Goal: Transaction & Acquisition: Book appointment/travel/reservation

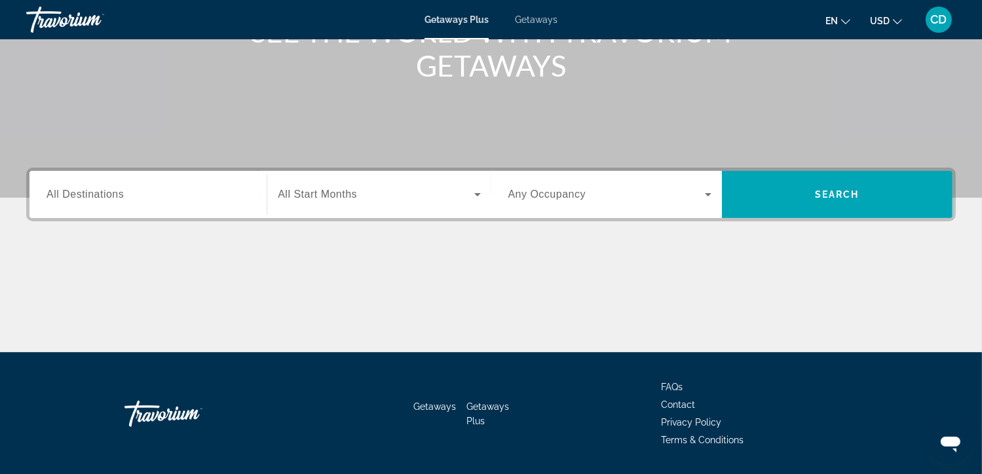
scroll to position [196, 0]
click at [311, 204] on div "Search widget" at bounding box center [379, 194] width 203 height 37
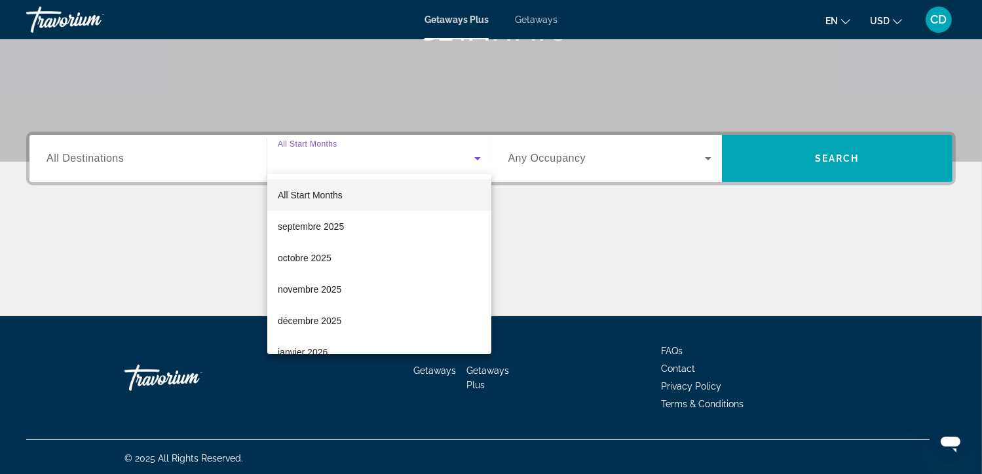
scroll to position [233, 0]
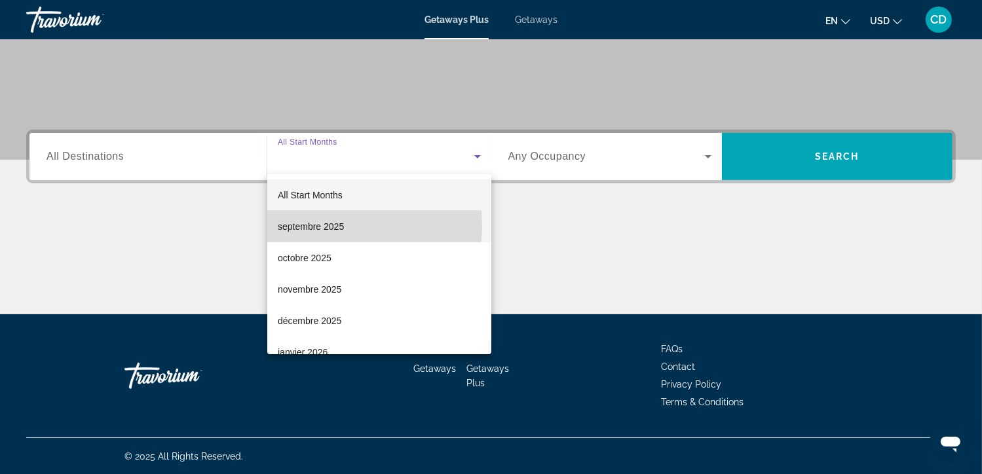
click at [343, 226] on span "septembre 2025" at bounding box center [311, 227] width 66 height 16
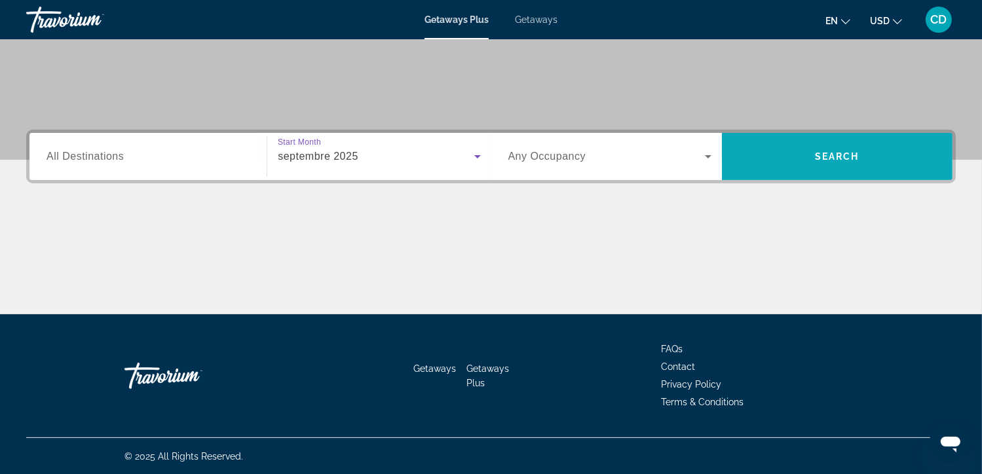
click at [781, 162] on span "Search widget" at bounding box center [837, 156] width 231 height 31
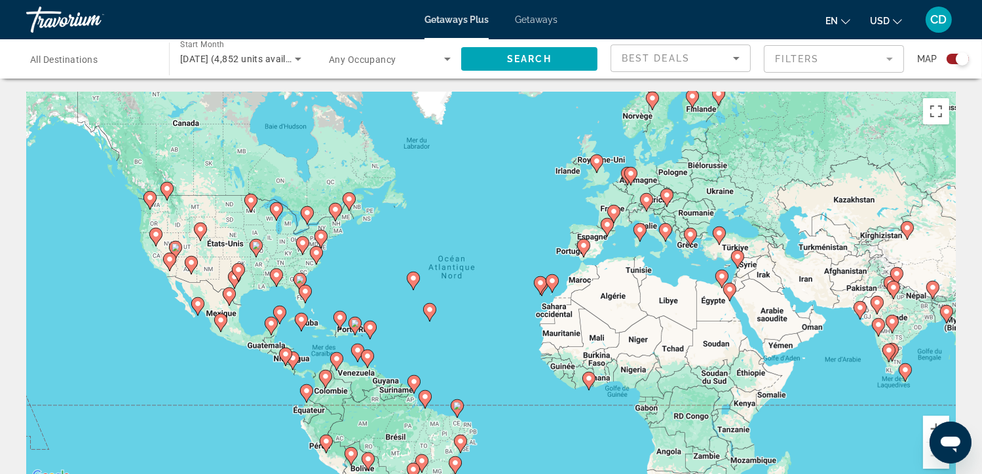
click at [126, 48] on div "Search widget" at bounding box center [91, 59] width 122 height 37
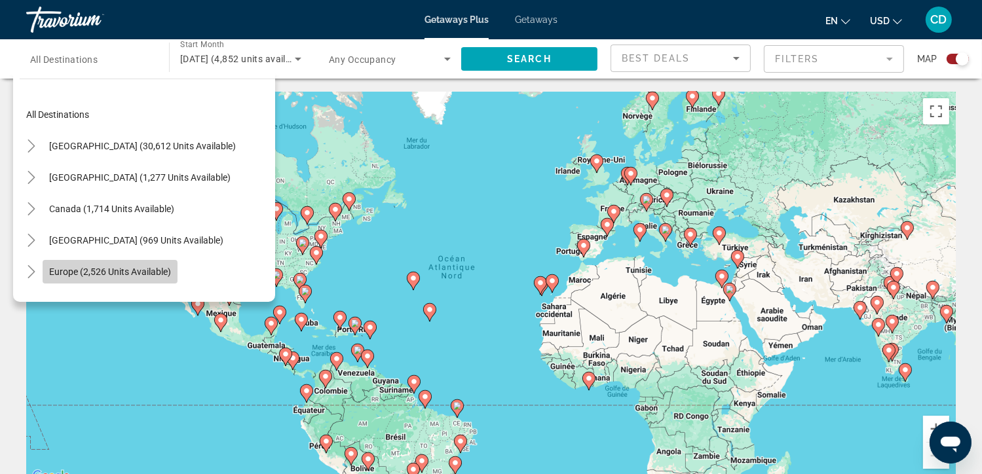
click at [142, 264] on span "Search widget" at bounding box center [110, 271] width 135 height 31
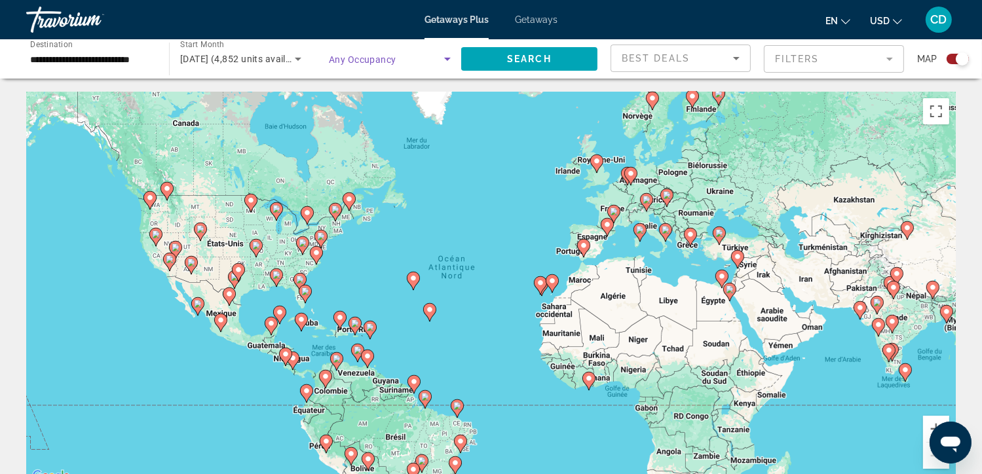
click at [393, 52] on span "Search widget" at bounding box center [386, 59] width 115 height 16
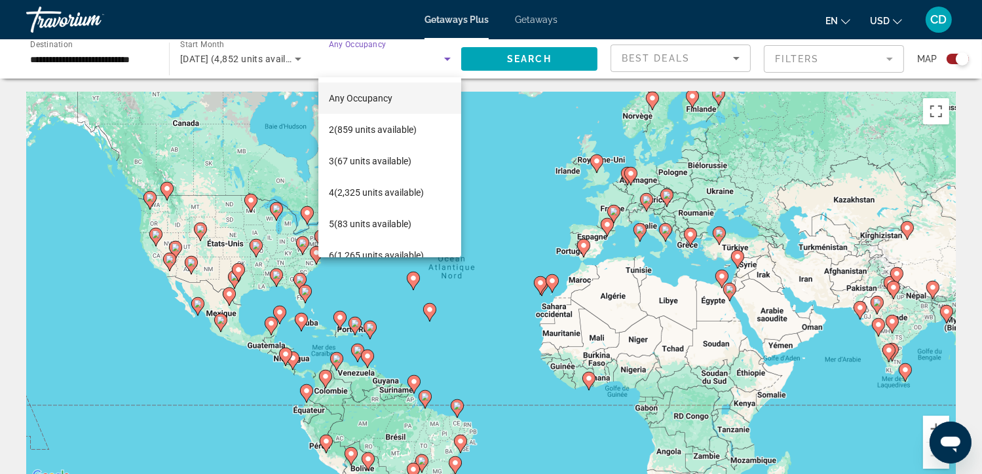
click at [412, 60] on div at bounding box center [491, 237] width 982 height 474
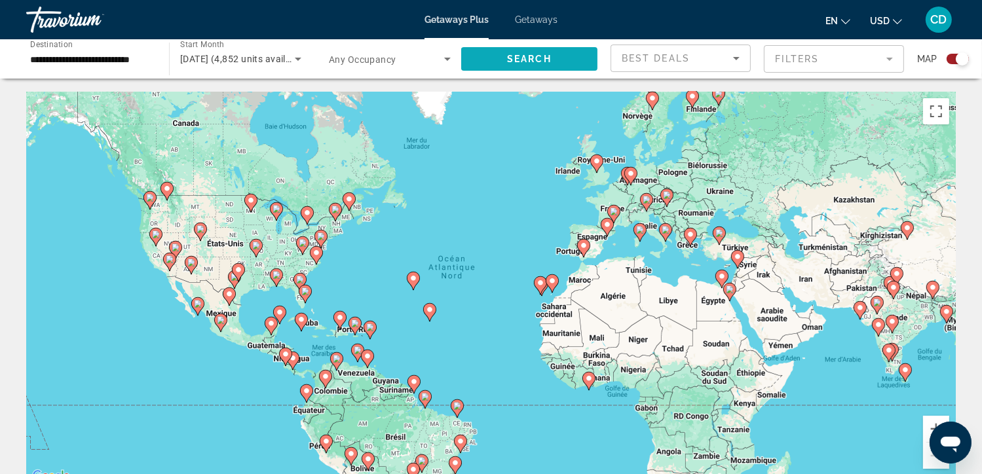
click at [522, 65] on span "Search widget" at bounding box center [529, 58] width 136 height 31
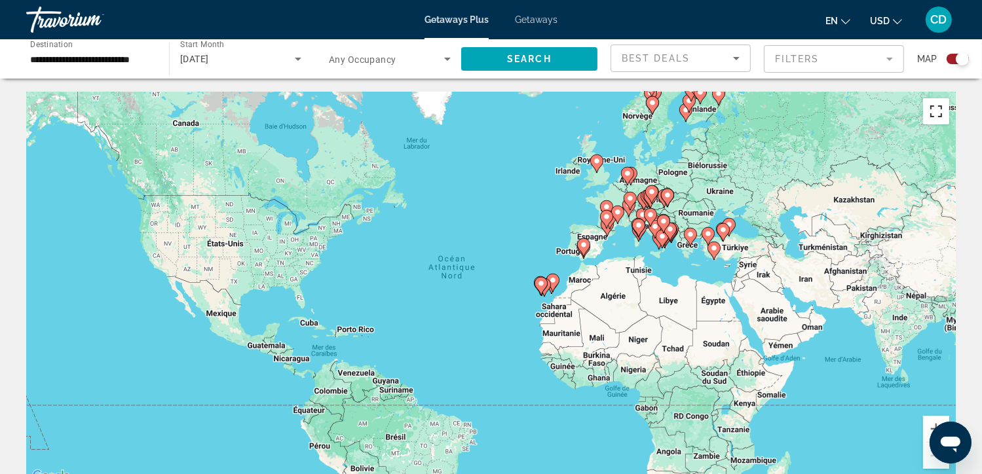
click at [938, 113] on button "Passer en plein écran" at bounding box center [936, 111] width 26 height 26
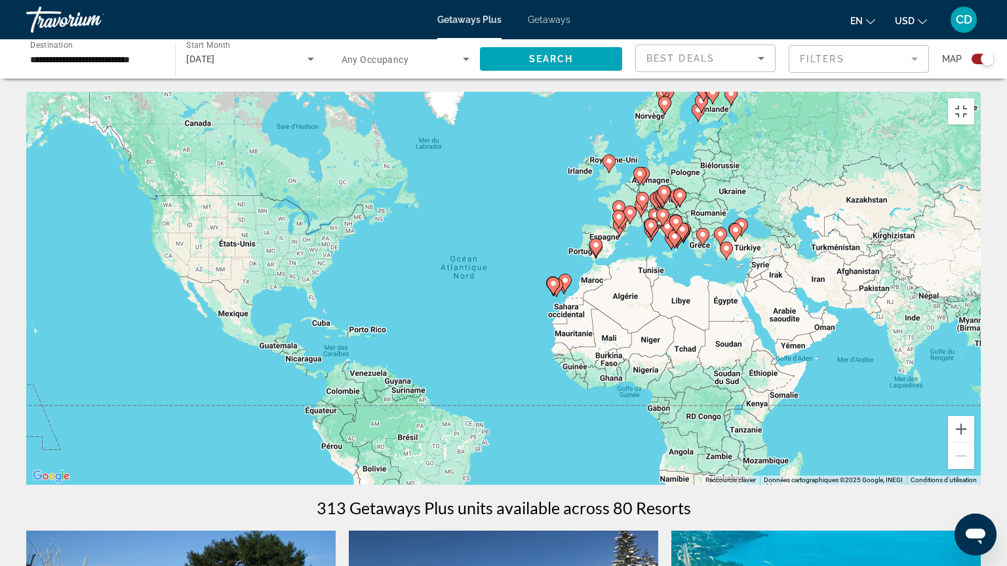
click at [629, 208] on image "Main content" at bounding box center [630, 212] width 8 height 8
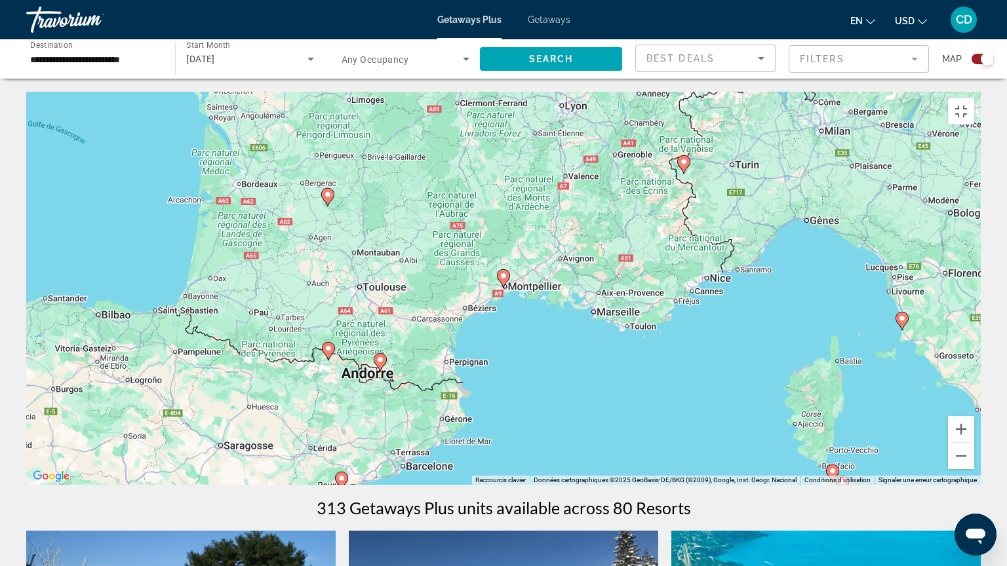
click at [501, 272] on image "Main content" at bounding box center [503, 276] width 8 height 8
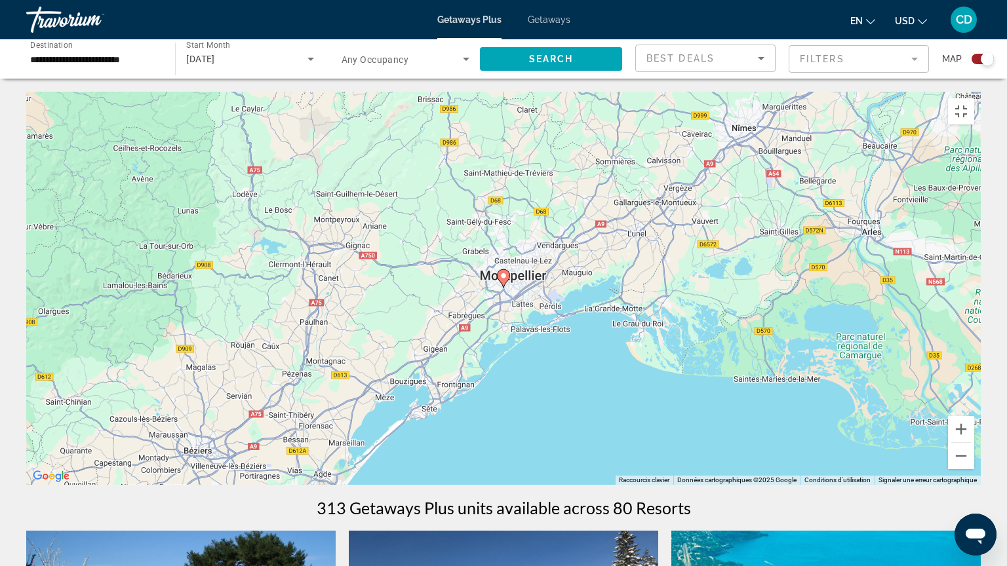
click at [502, 270] on icon "Main content" at bounding box center [503, 278] width 12 height 17
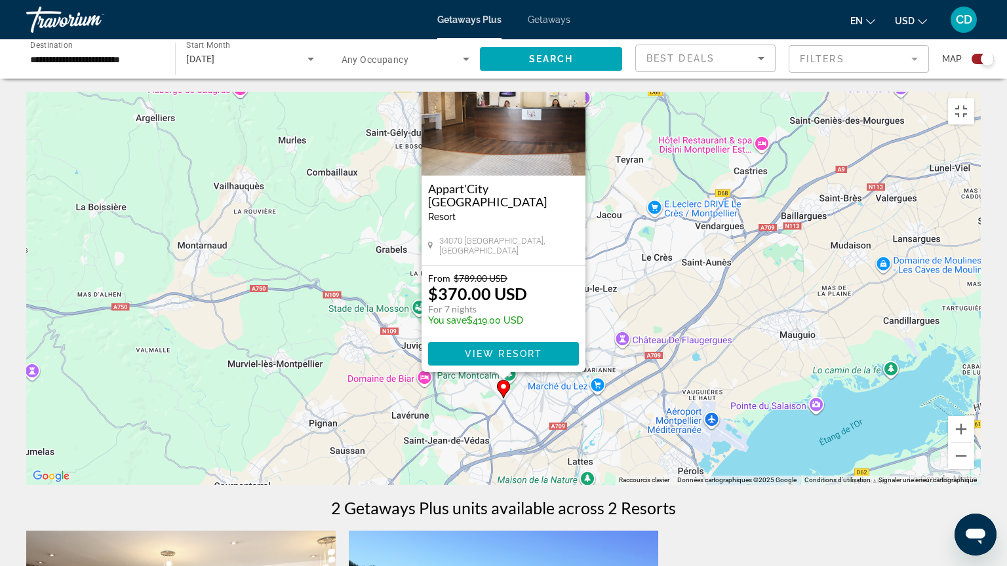
click at [575, 54] on button "Fermer" at bounding box center [574, 56] width 20 height 20
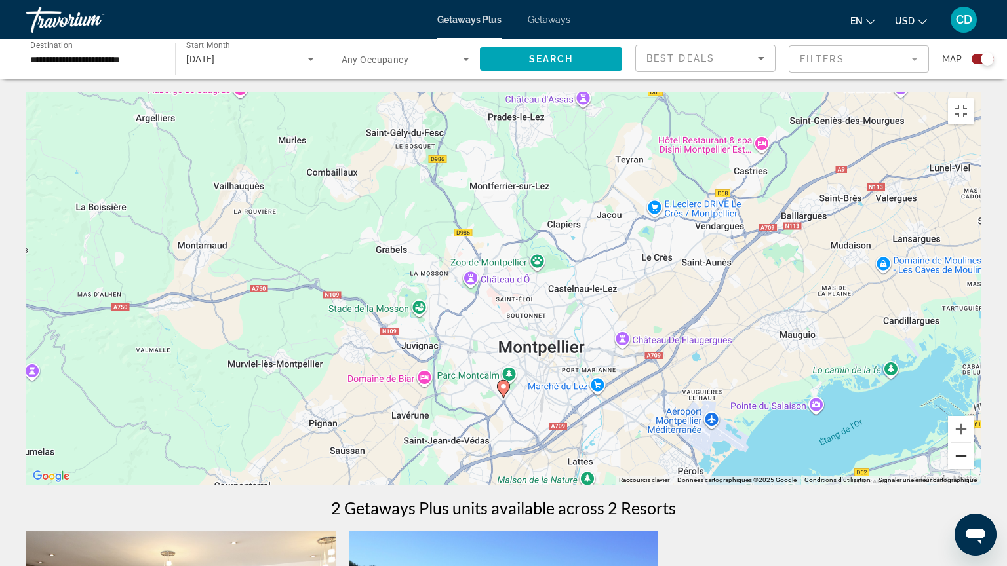
click at [974, 469] on button "Zoom arrière" at bounding box center [961, 456] width 26 height 26
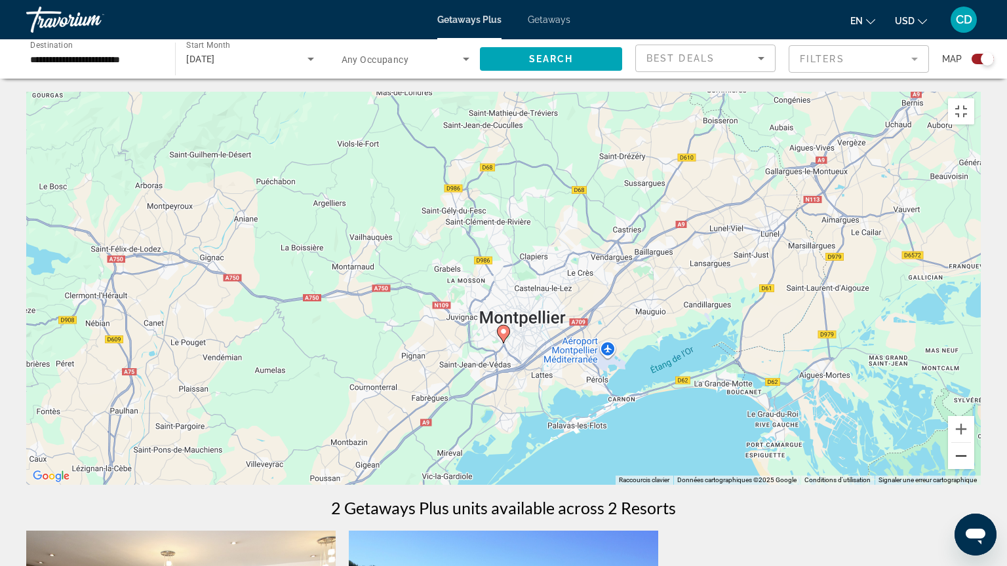
click at [974, 469] on button "Zoom arrière" at bounding box center [961, 456] width 26 height 26
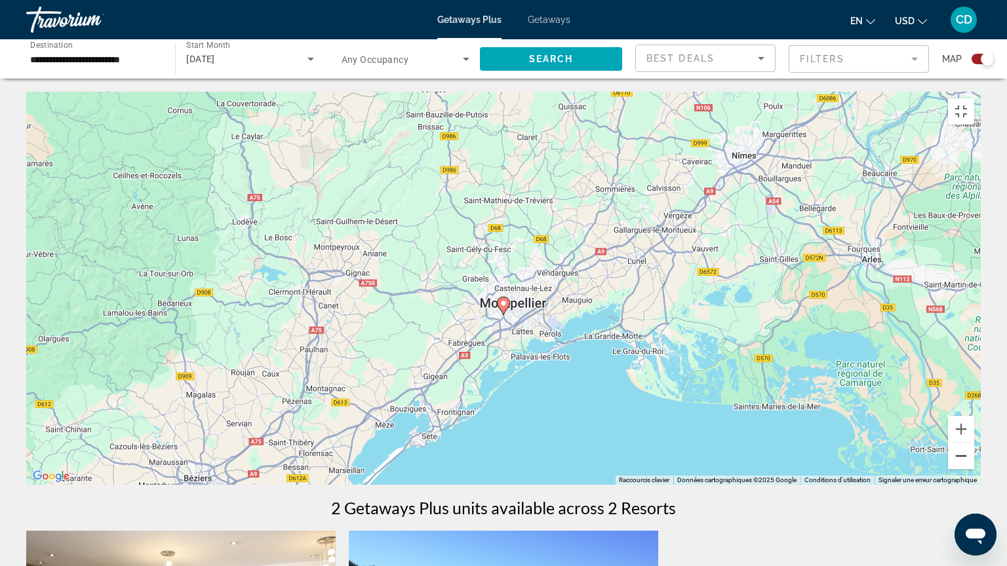
click at [974, 469] on button "Zoom arrière" at bounding box center [961, 456] width 26 height 26
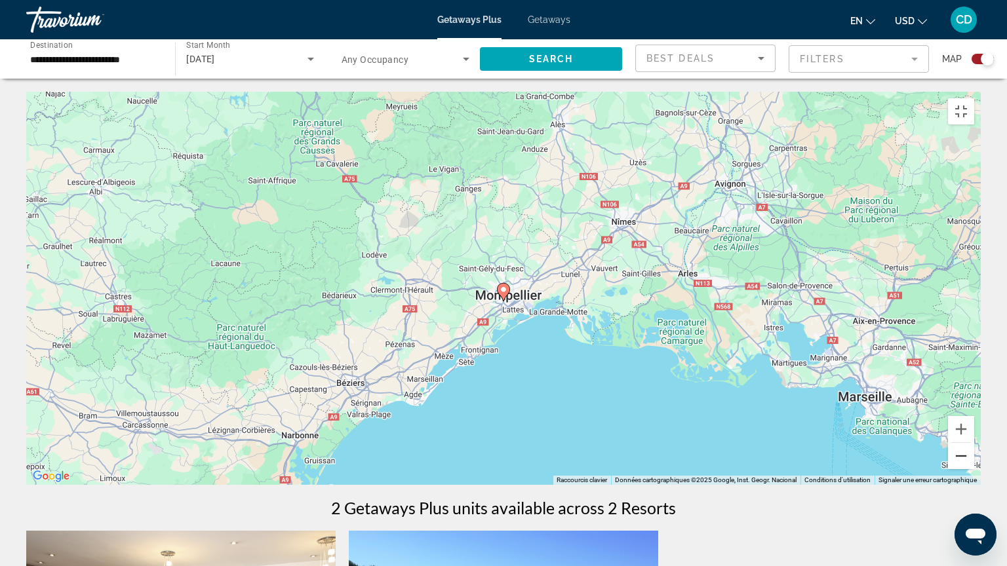
click at [974, 469] on button "Zoom arrière" at bounding box center [961, 456] width 26 height 26
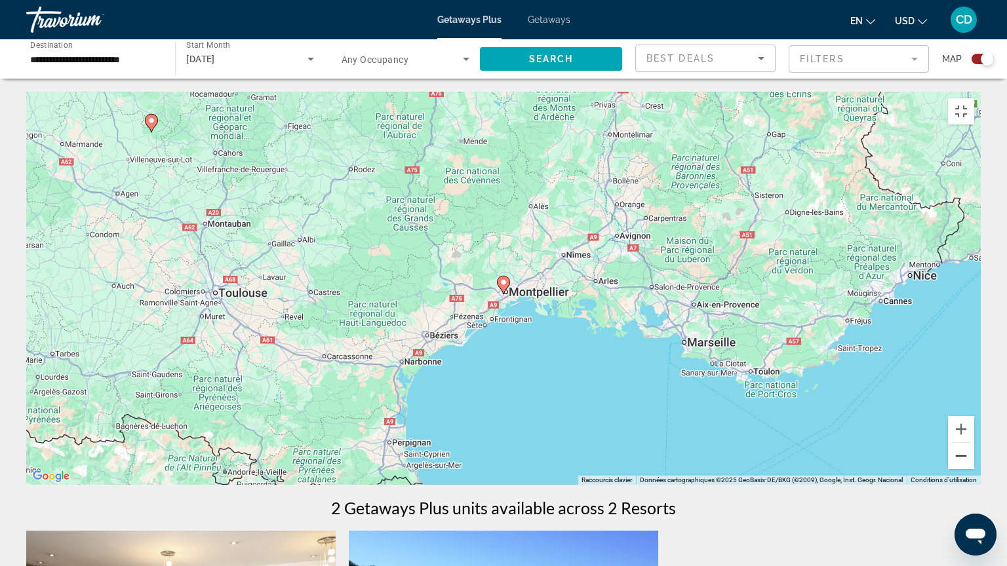
click at [974, 469] on button "Zoom arrière" at bounding box center [961, 456] width 26 height 26
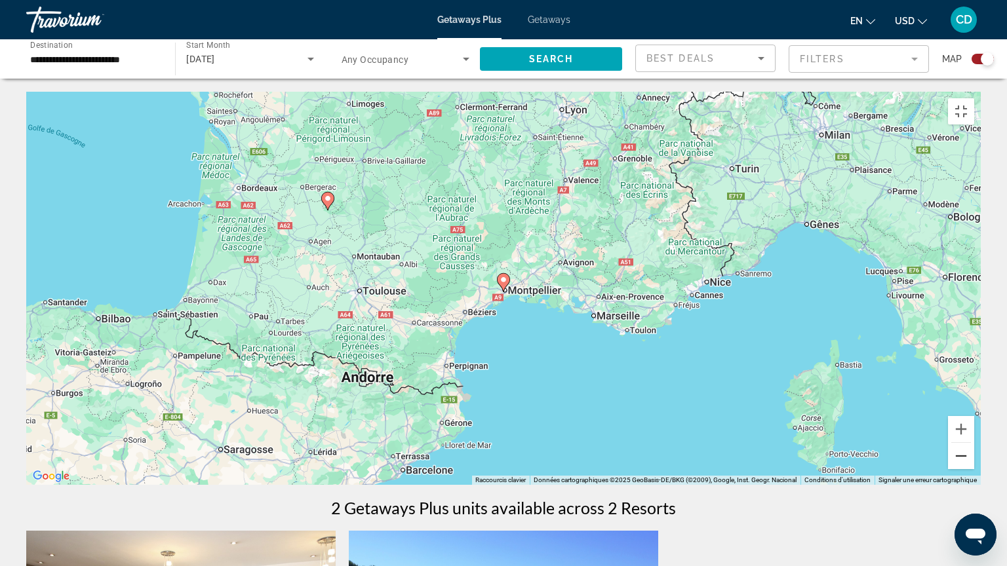
click at [974, 469] on button "Zoom arrière" at bounding box center [961, 456] width 26 height 26
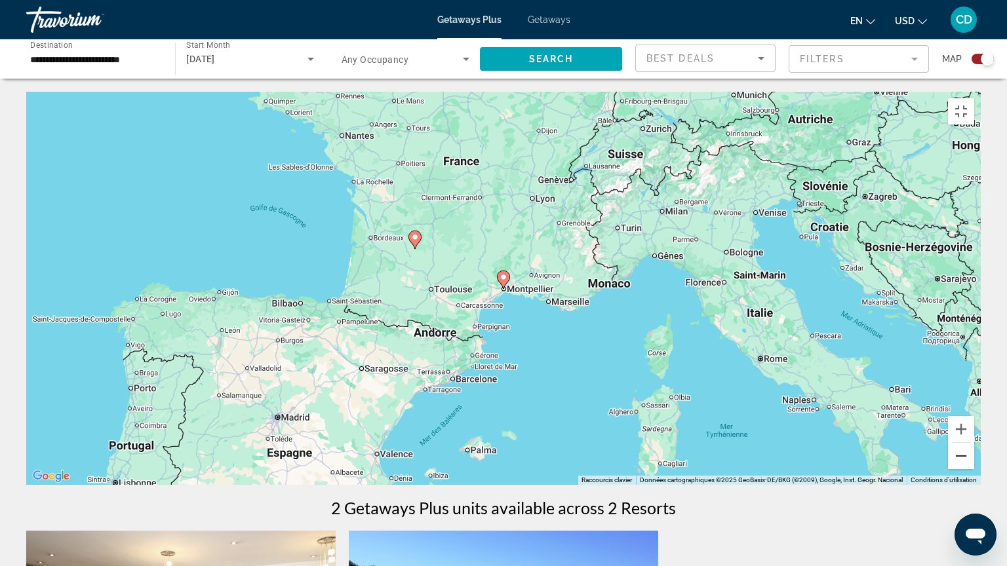
click at [974, 469] on button "Zoom arrière" at bounding box center [961, 456] width 26 height 26
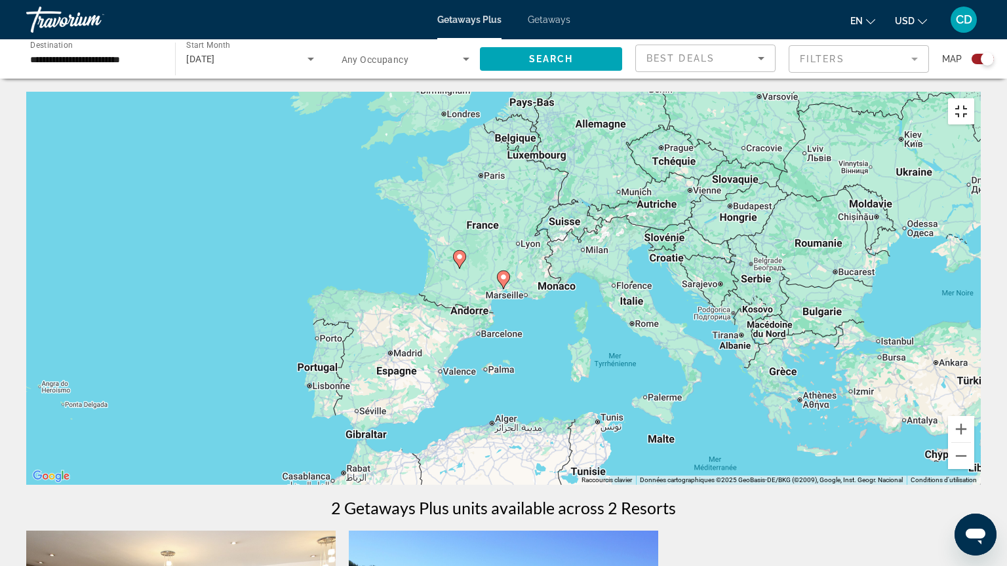
click at [974, 98] on button "Passer en plein écran" at bounding box center [961, 111] width 26 height 26
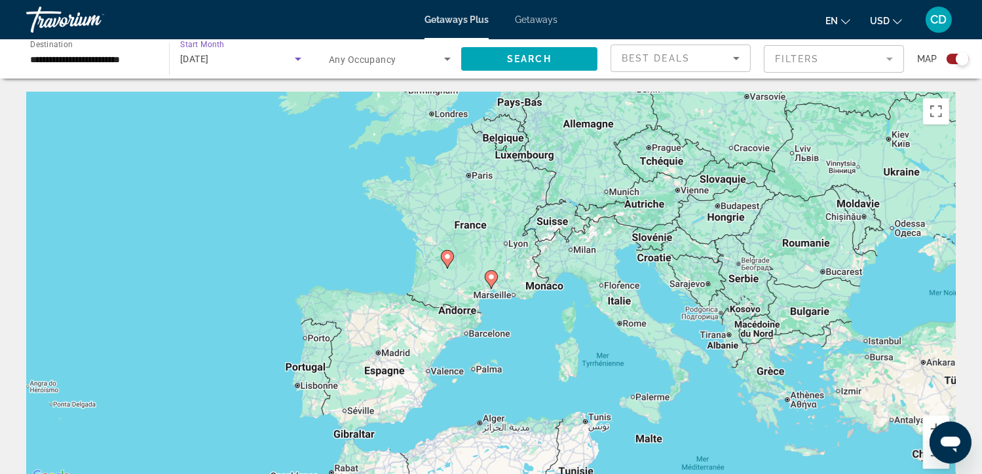
click at [209, 54] on span "[DATE]" at bounding box center [194, 59] width 29 height 10
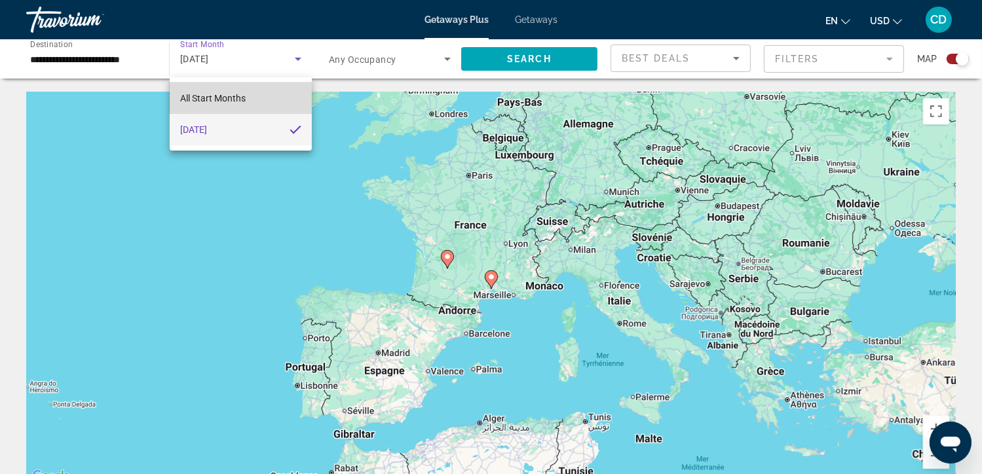
click at [235, 91] on span "All Start Months" at bounding box center [213, 98] width 66 height 16
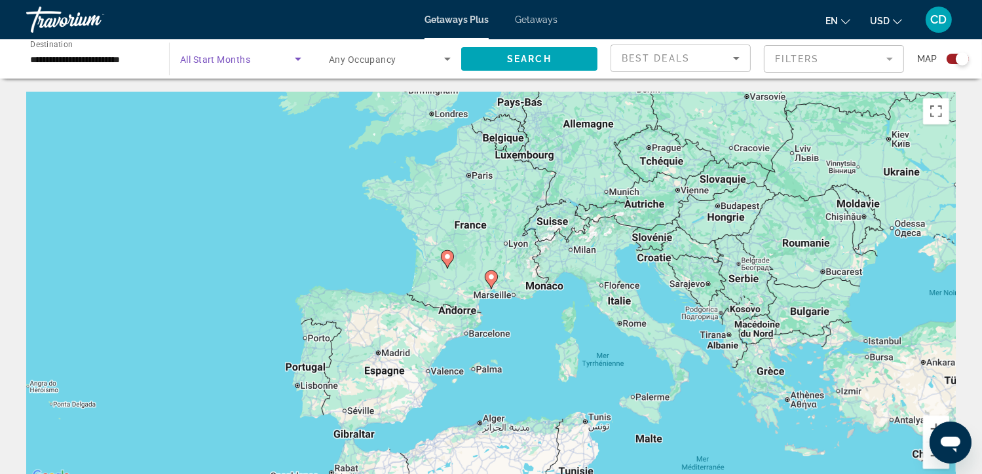
click at [236, 62] on span "All Start Months" at bounding box center [215, 59] width 70 height 10
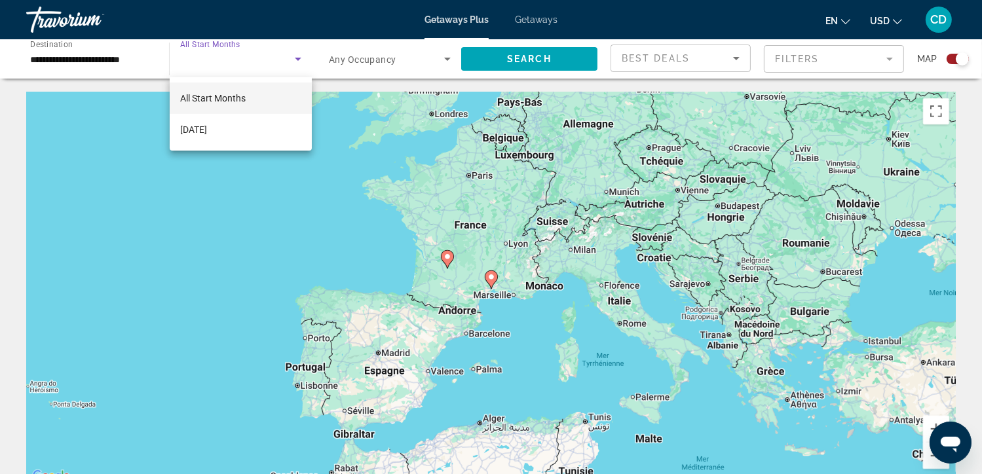
click at [233, 57] on div at bounding box center [491, 237] width 982 height 474
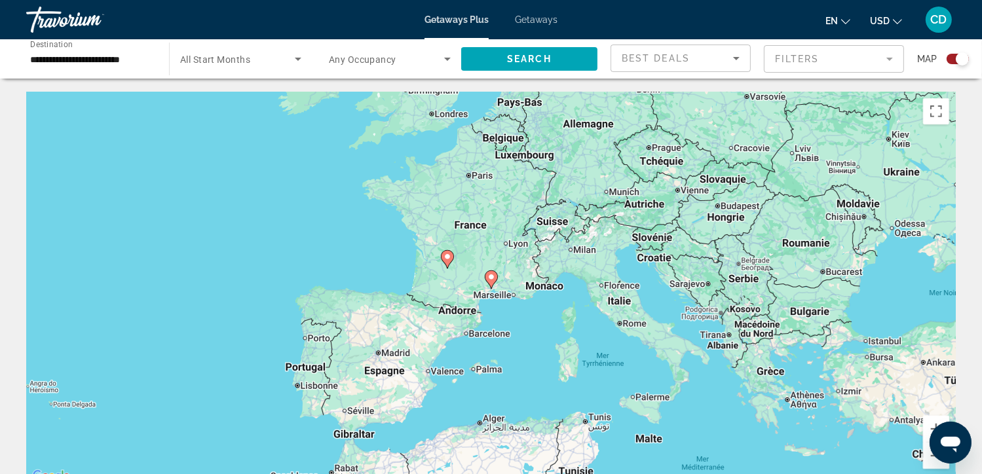
click at [123, 61] on input "**********" at bounding box center [91, 60] width 122 height 16
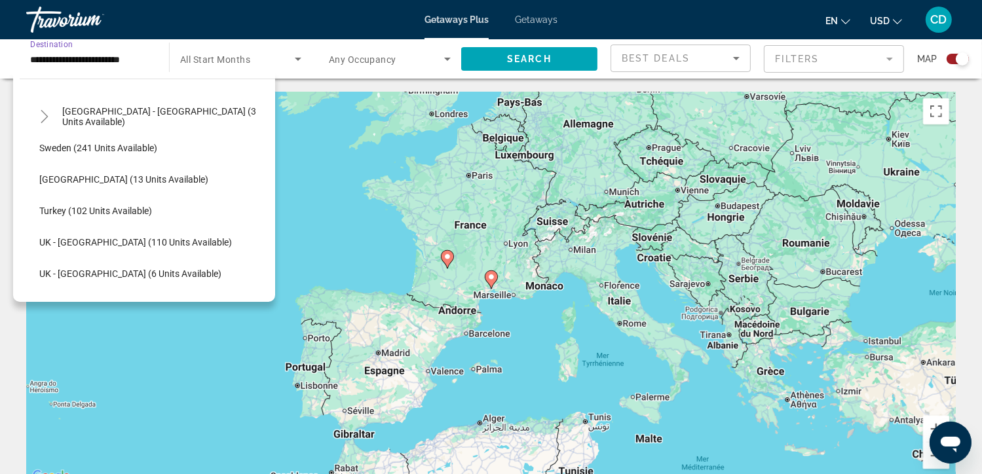
scroll to position [594, 0]
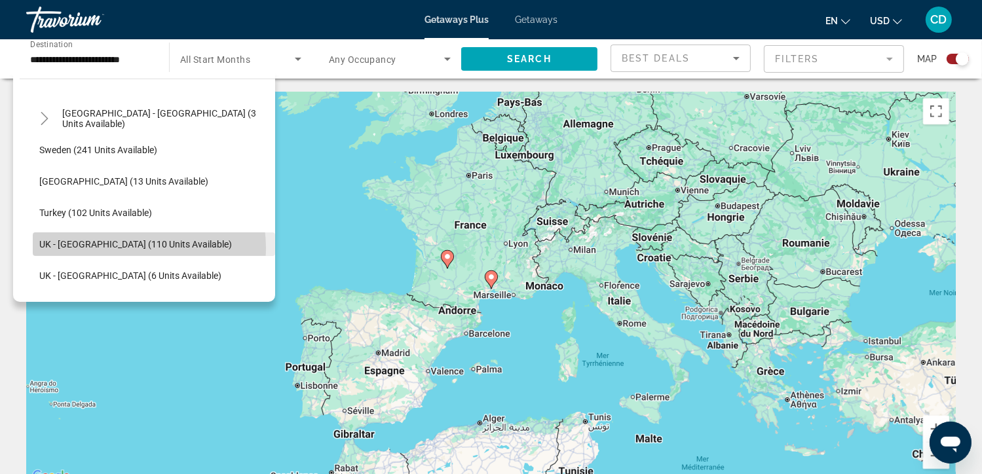
click at [123, 248] on span "UK - [GEOGRAPHIC_DATA] (110 units available)" at bounding box center [135, 244] width 193 height 10
type input "**********"
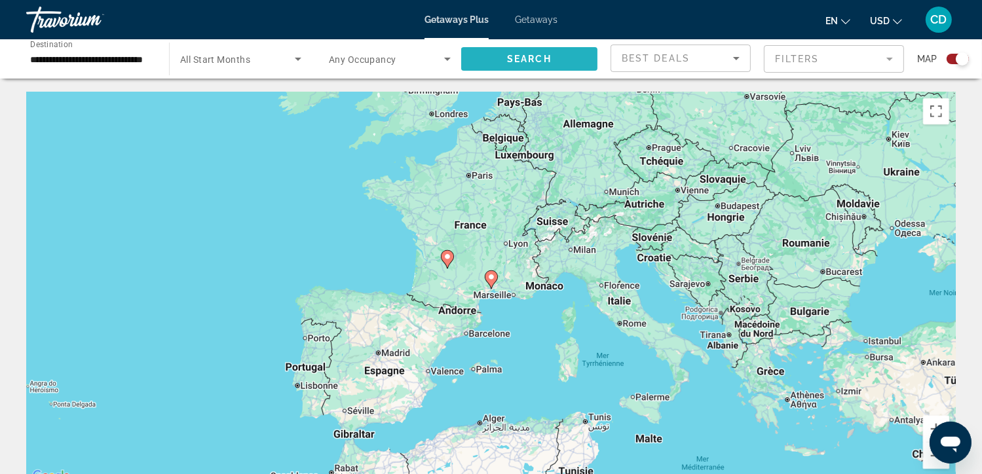
click at [522, 68] on span "Search widget" at bounding box center [529, 58] width 136 height 31
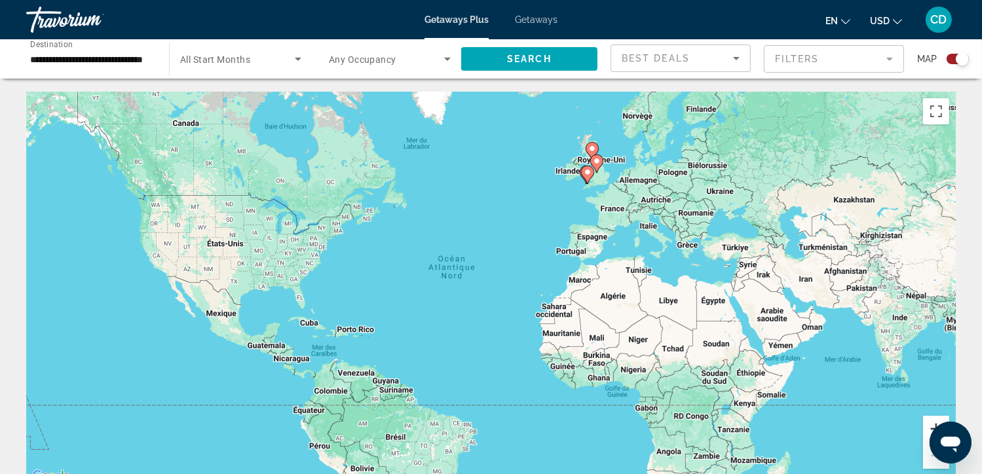
click at [930, 427] on button "Zoom avant" at bounding box center [936, 429] width 26 height 26
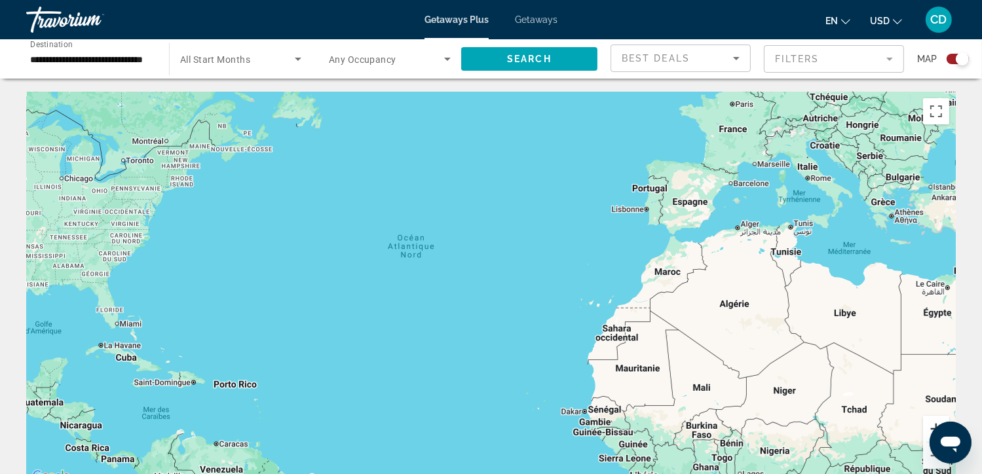
click at [930, 427] on button "Zoom avant" at bounding box center [936, 429] width 26 height 26
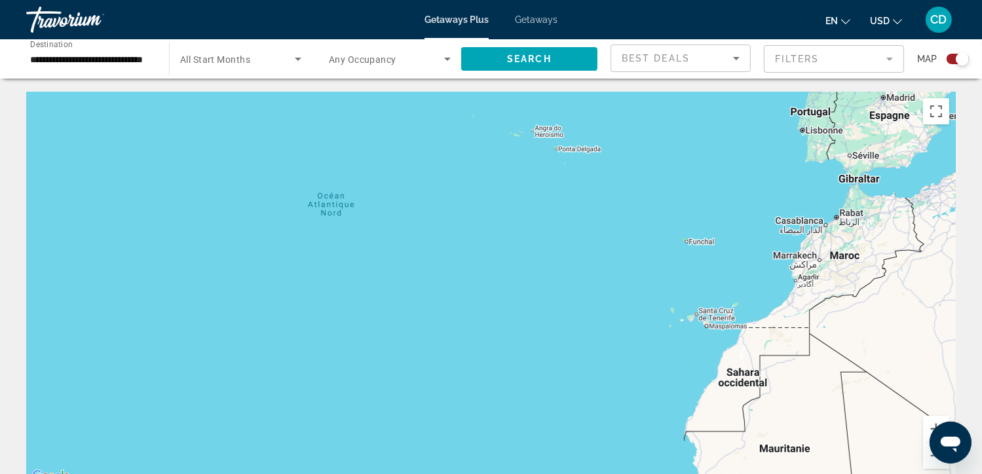
click at [870, 186] on div "Main content" at bounding box center [491, 288] width 930 height 393
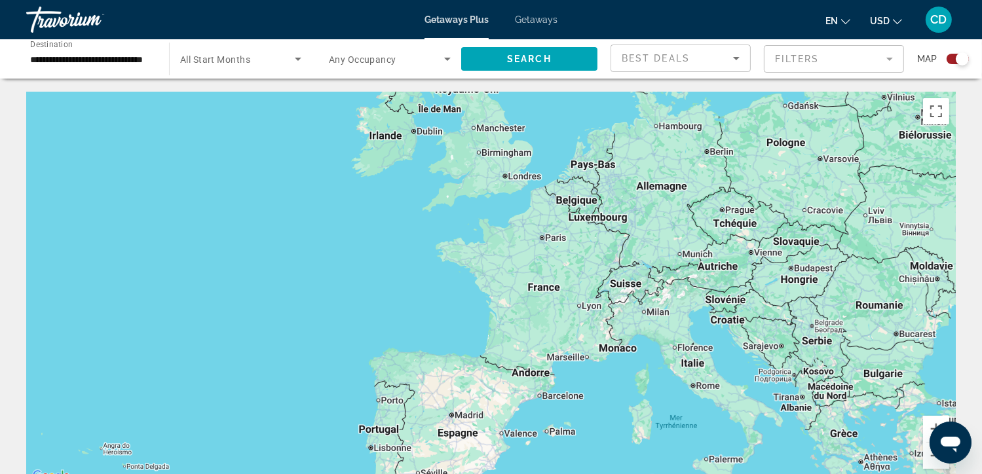
drag, startPoint x: 870, startPoint y: 186, endPoint x: 410, endPoint y: 504, distance: 559.7
click at [410, 474] on html "**********" at bounding box center [491, 237] width 982 height 474
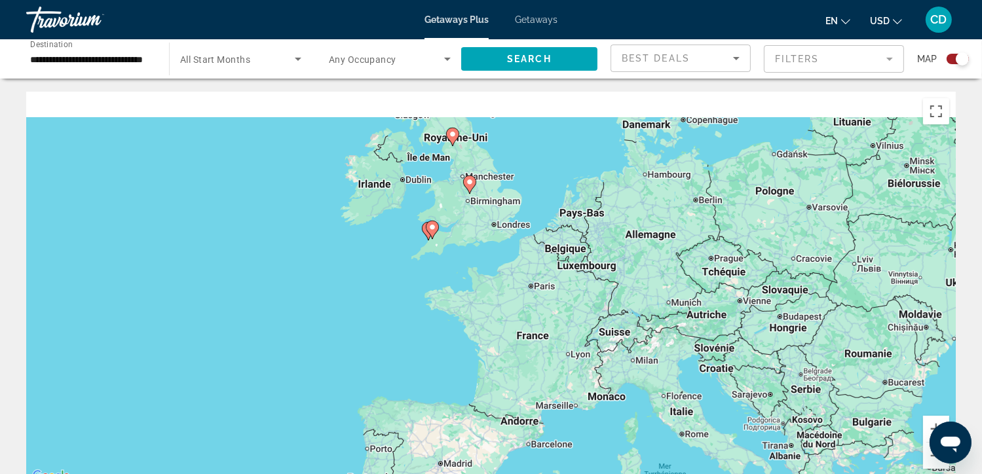
drag, startPoint x: 451, startPoint y: 233, endPoint x: 461, endPoint y: 298, distance: 65.7
click at [461, 298] on div "Pour activer le glissement avec le clavier, appuyez sur Alt+Entrée. Une fois ce…" at bounding box center [491, 288] width 930 height 393
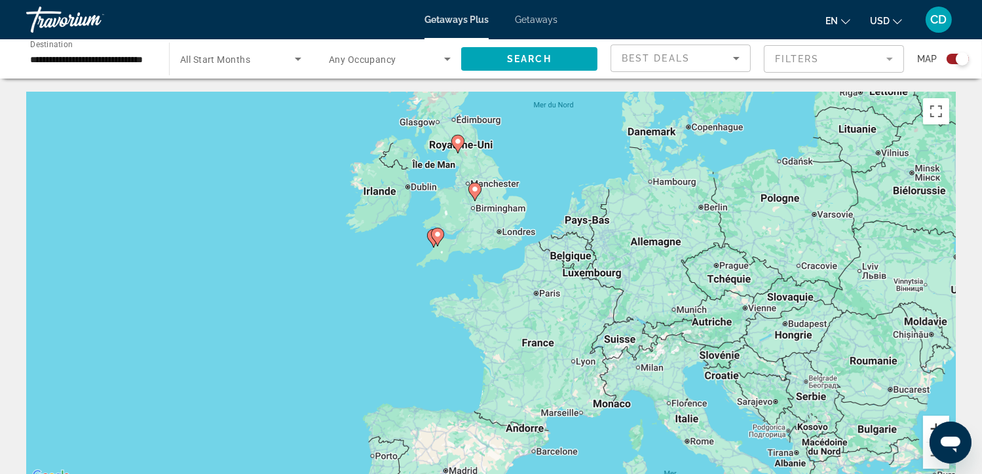
click at [927, 427] on button "Zoom avant" at bounding box center [936, 429] width 26 height 26
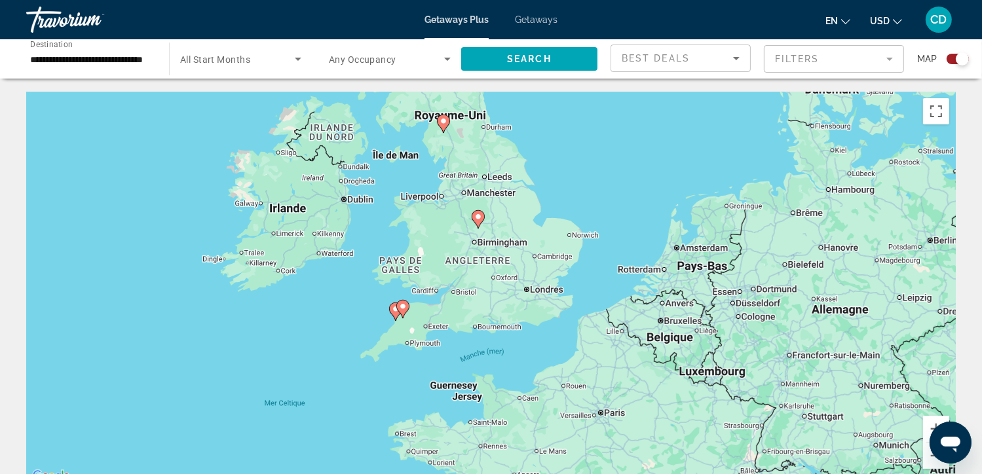
drag, startPoint x: 521, startPoint y: 199, endPoint x: 541, endPoint y: 317, distance: 119.1
click at [541, 317] on div "Pour activer le glissement avec le clavier, appuyez sur Alt+Entrée. Une fois ce…" at bounding box center [491, 288] width 930 height 393
click at [710, 68] on div "Best Deals" at bounding box center [681, 63] width 118 height 37
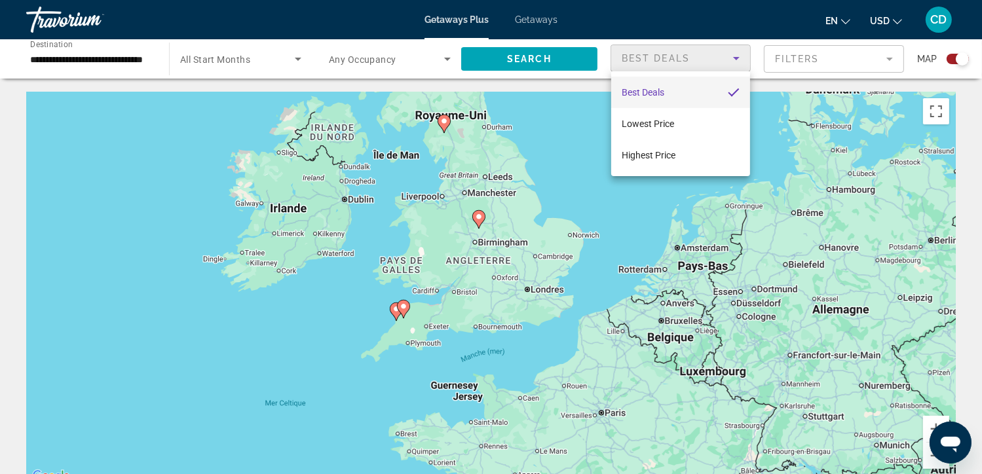
click at [959, 67] on div at bounding box center [491, 237] width 982 height 474
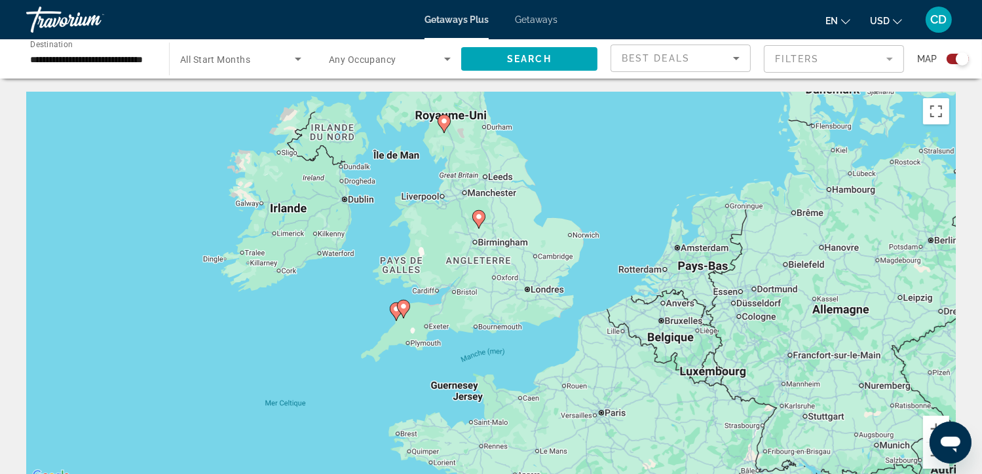
click at [957, 62] on div "Search widget" at bounding box center [962, 58] width 13 height 13
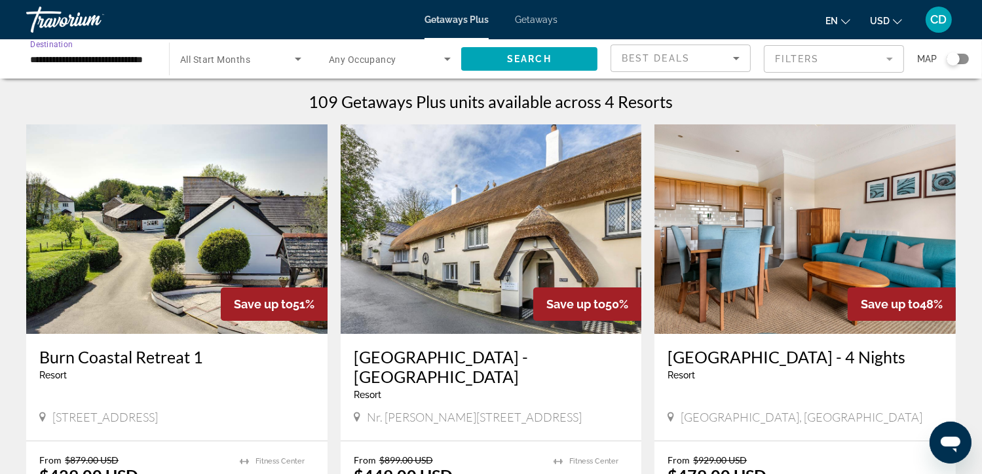
click at [73, 59] on input "**********" at bounding box center [91, 60] width 122 height 16
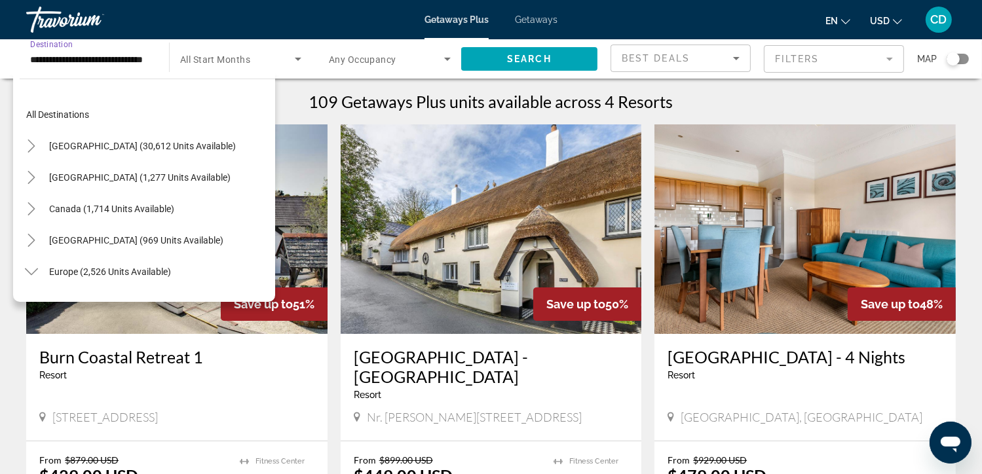
scroll to position [644, 0]
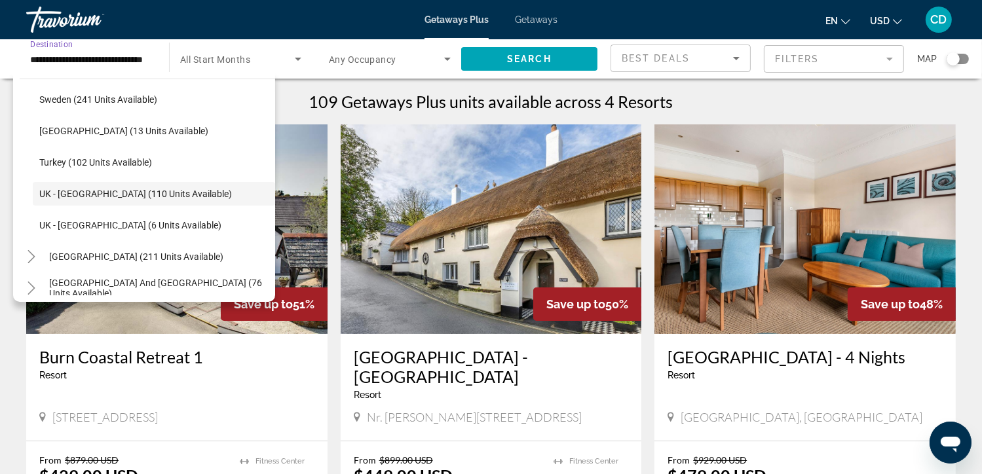
click at [99, 60] on input "**********" at bounding box center [91, 60] width 122 height 16
drag, startPoint x: 99, startPoint y: 60, endPoint x: 83, endPoint y: 65, distance: 17.2
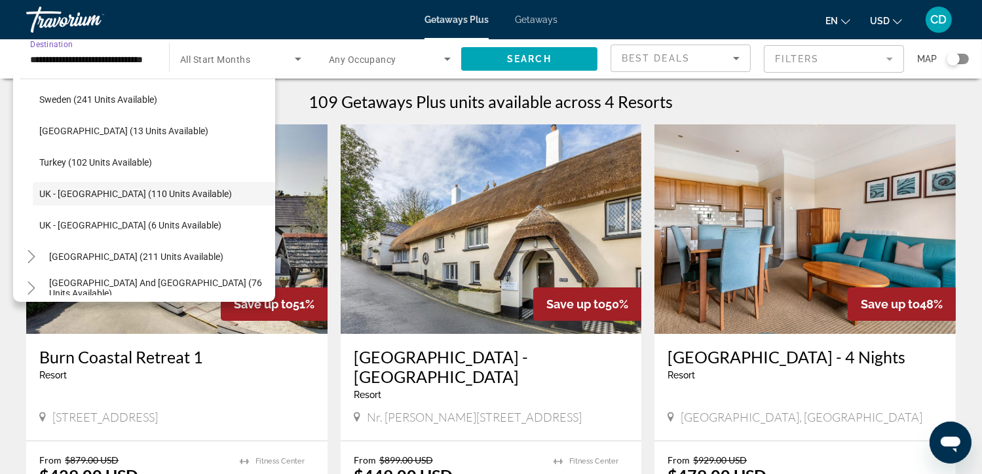
click at [83, 65] on input "**********" at bounding box center [91, 60] width 122 height 16
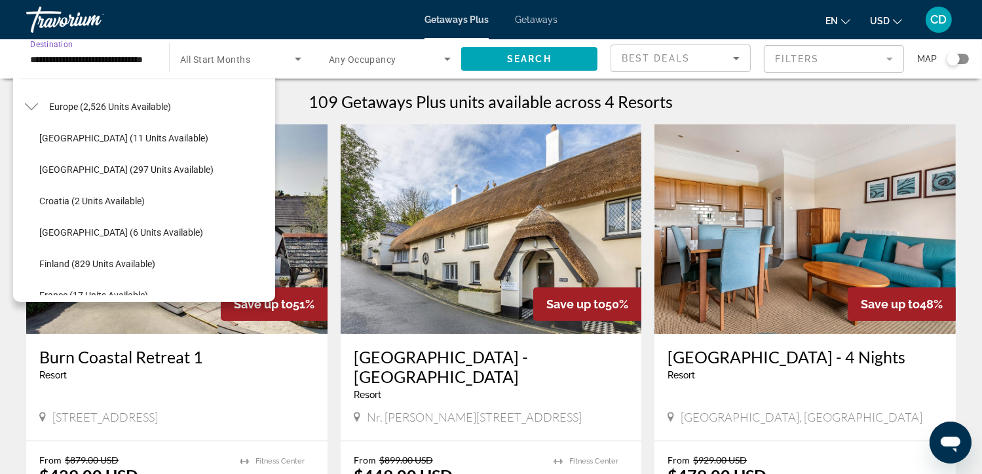
scroll to position [0, 0]
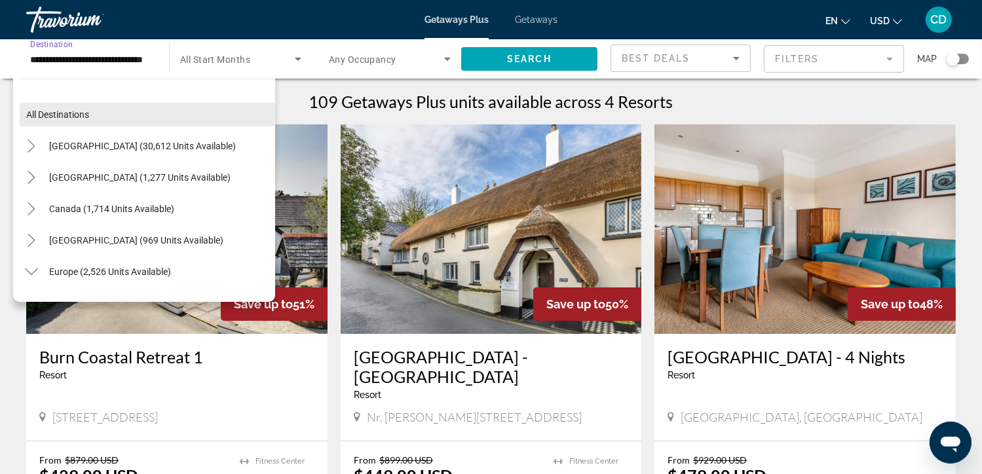
click at [102, 111] on span "Search widget" at bounding box center [148, 114] width 256 height 31
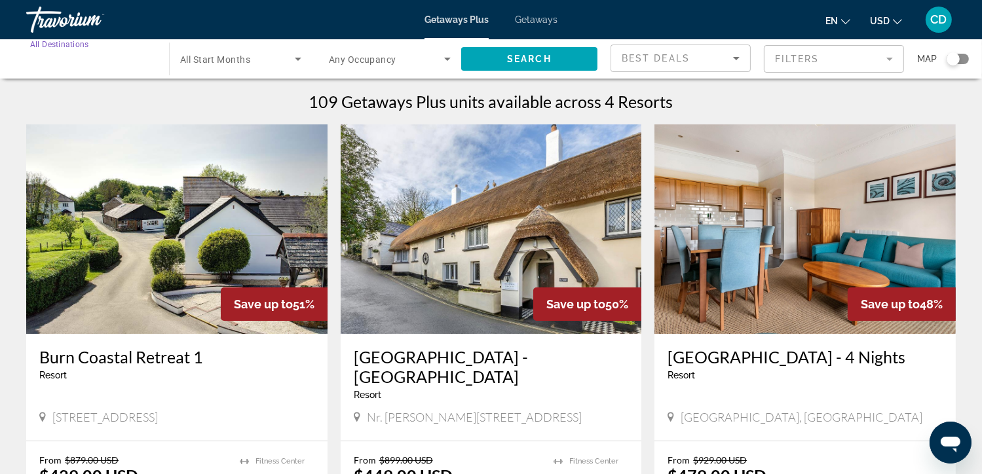
click at [125, 61] on input "Destination All Destinations" at bounding box center [91, 60] width 122 height 16
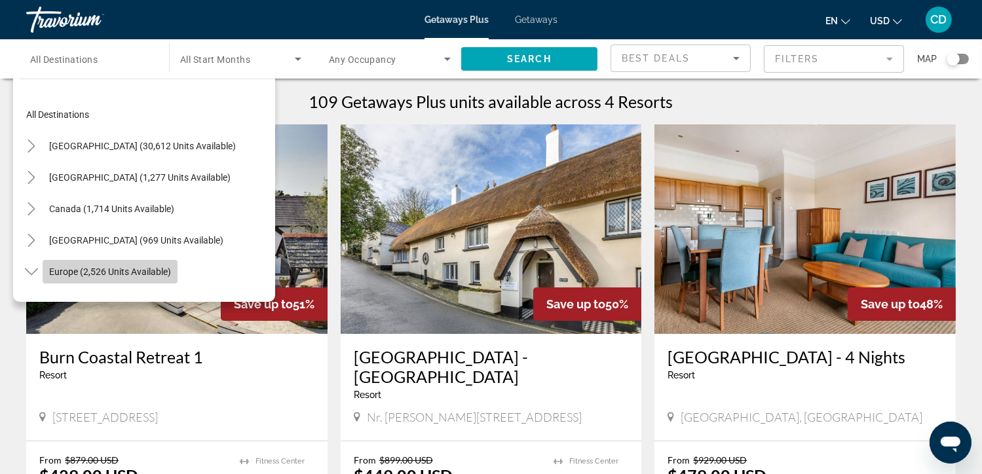
click at [121, 267] on span "Europe (2,526 units available)" at bounding box center [110, 272] width 122 height 10
type input "**********"
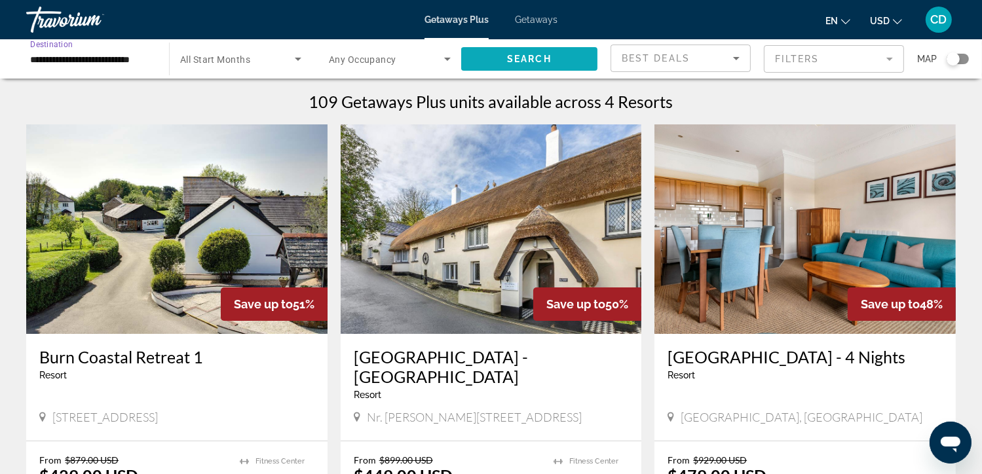
click at [564, 54] on span "Search widget" at bounding box center [529, 58] width 136 height 31
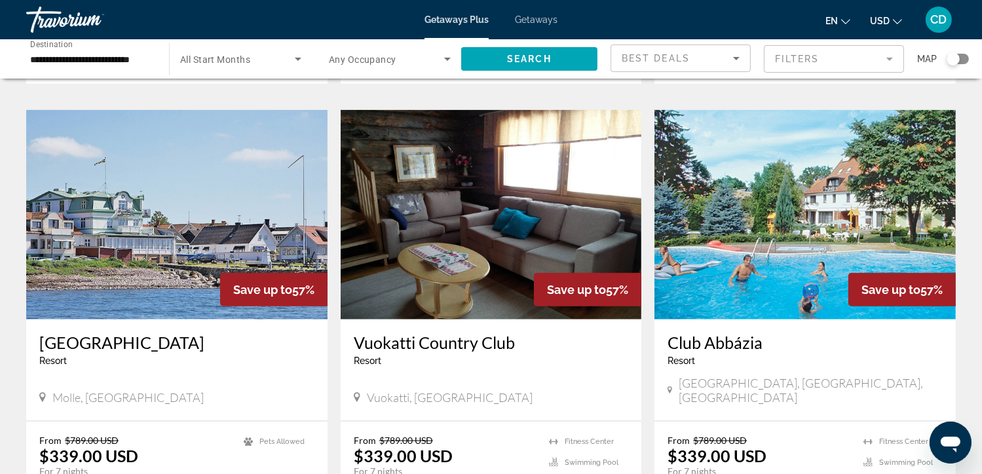
scroll to position [1645, 0]
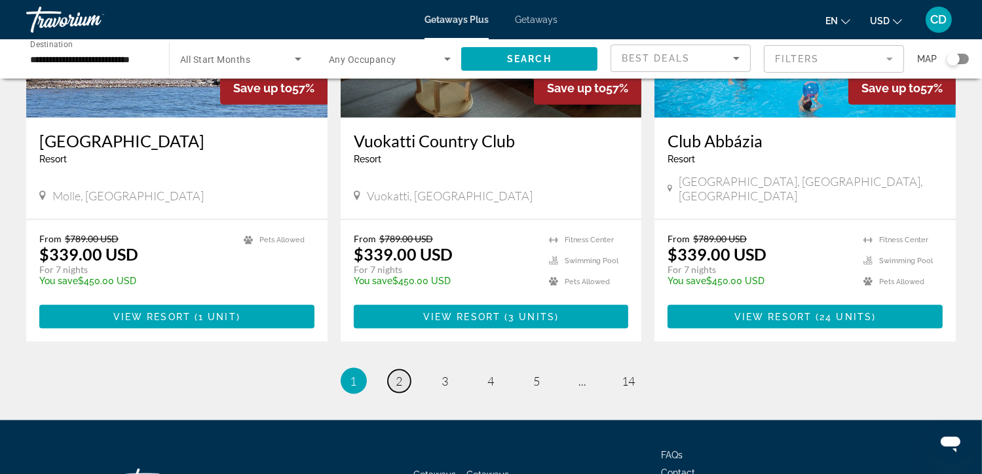
click at [406, 370] on link "page 2" at bounding box center [399, 381] width 23 height 23
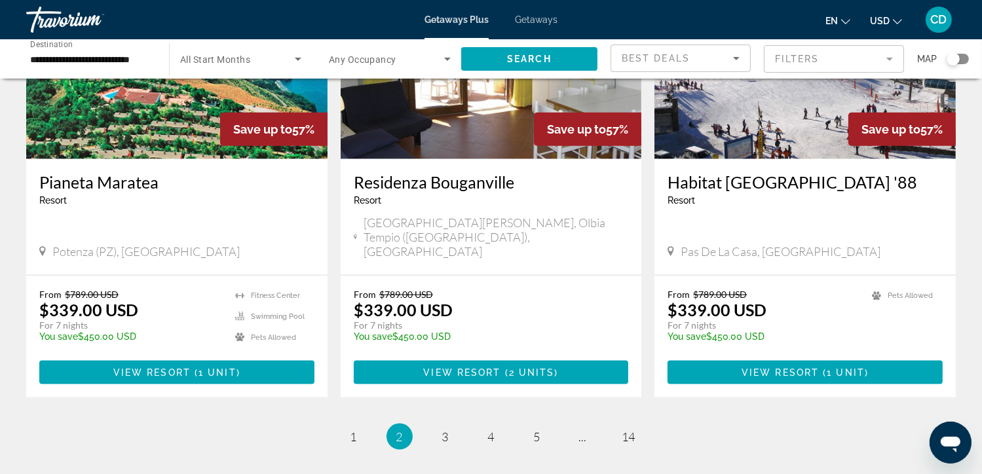
scroll to position [1539, 0]
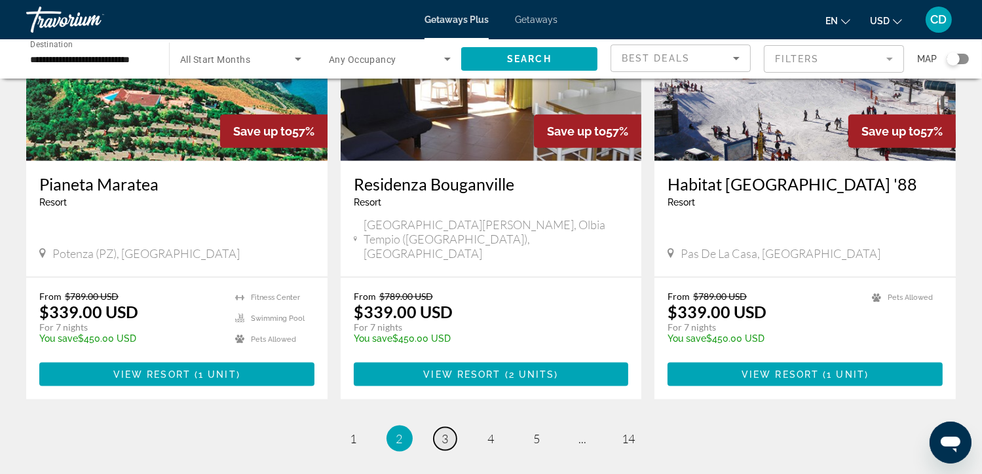
click at [446, 432] on span "3" at bounding box center [445, 439] width 7 height 14
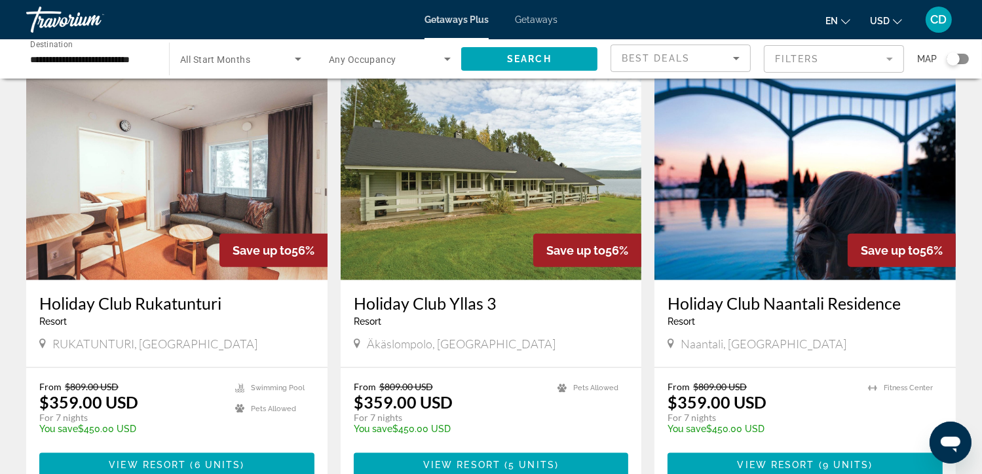
scroll to position [1645, 0]
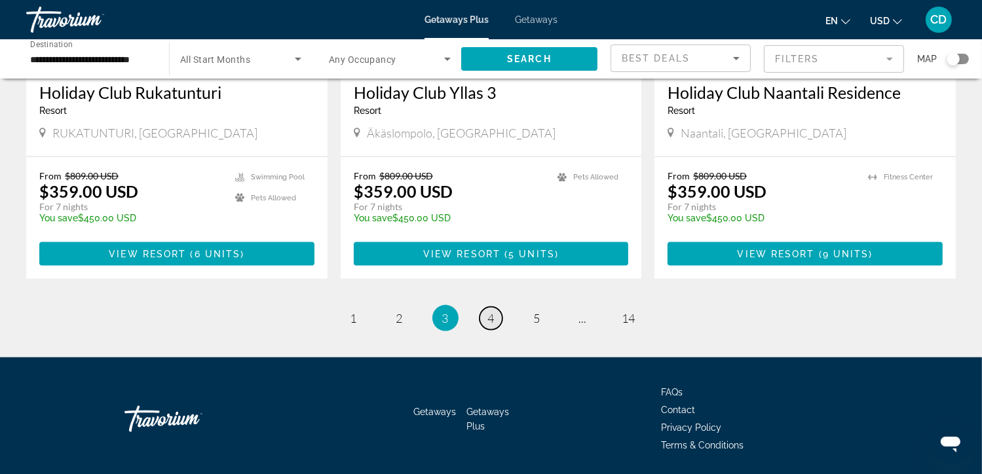
click at [491, 311] on span "4" at bounding box center [491, 318] width 7 height 14
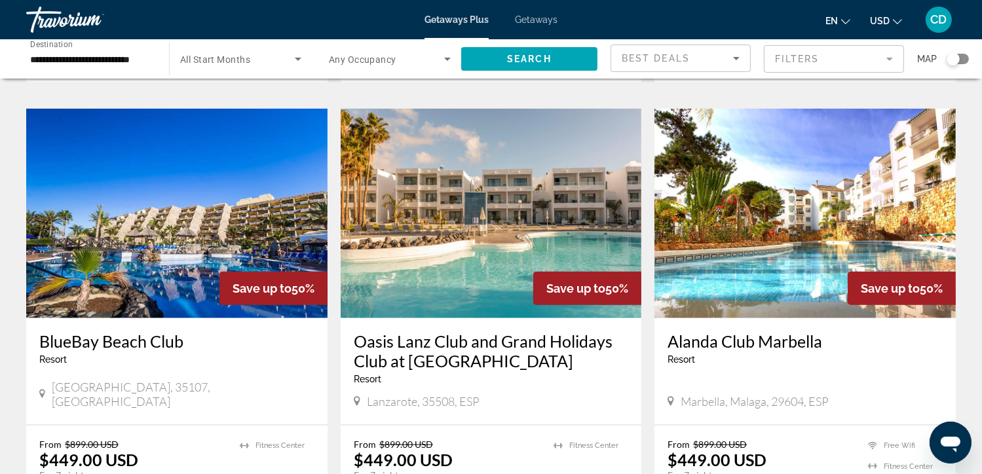
scroll to position [1425, 0]
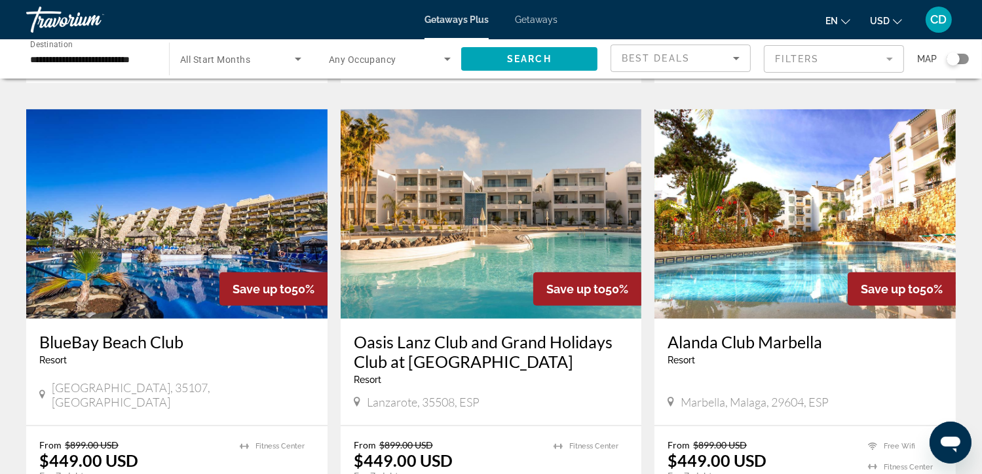
click at [736, 332] on h3 "Alanda Club Marbella" at bounding box center [805, 342] width 275 height 20
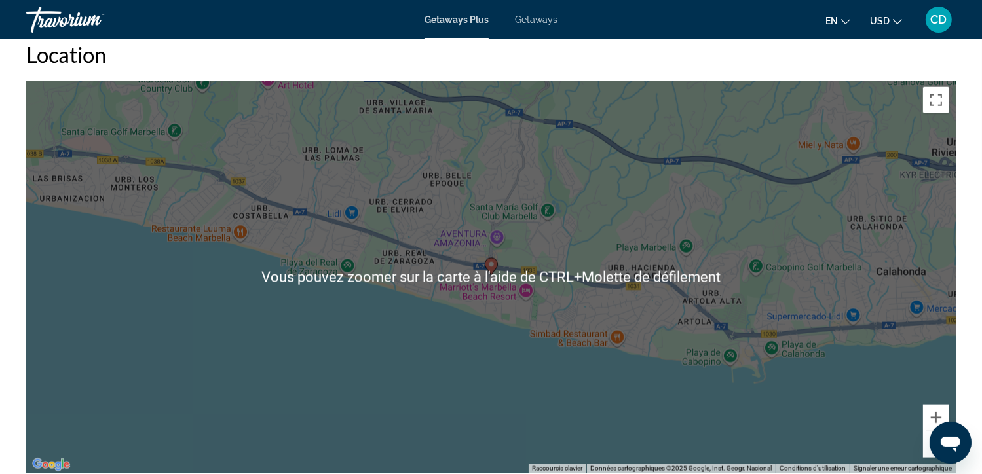
scroll to position [1667, 0]
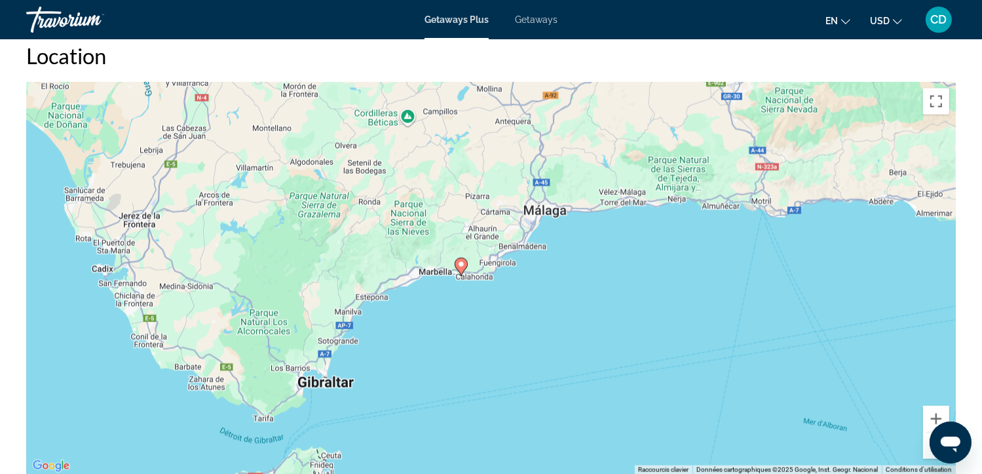
click at [533, 20] on span "Getaways" at bounding box center [536, 19] width 43 height 10
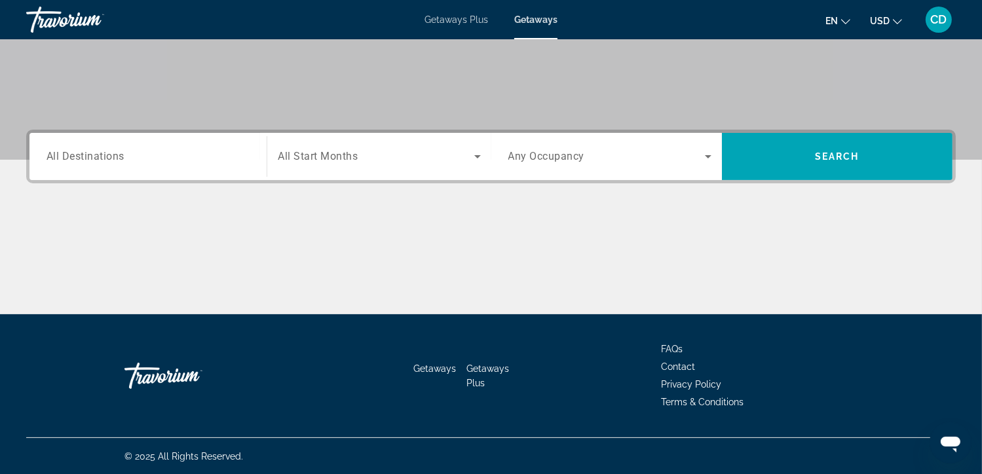
scroll to position [233, 0]
click at [367, 157] on span "Search widget" at bounding box center [376, 157] width 196 height 16
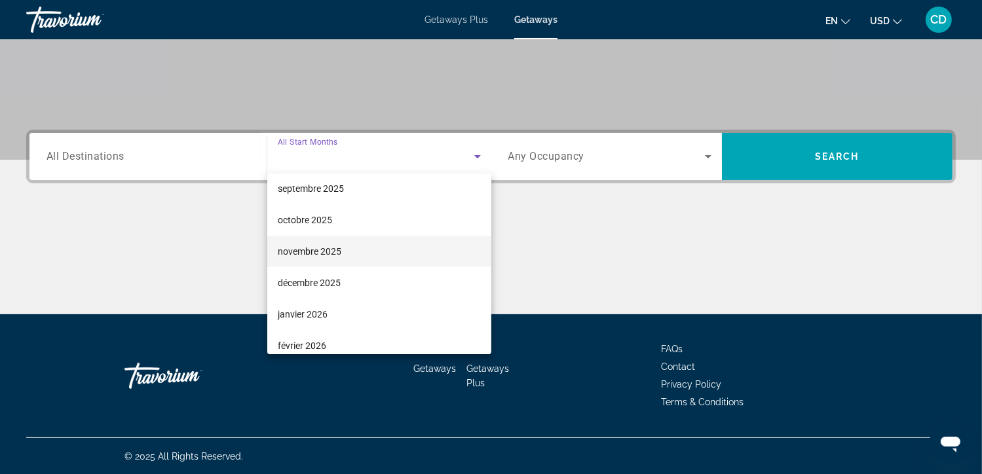
scroll to position [39, 0]
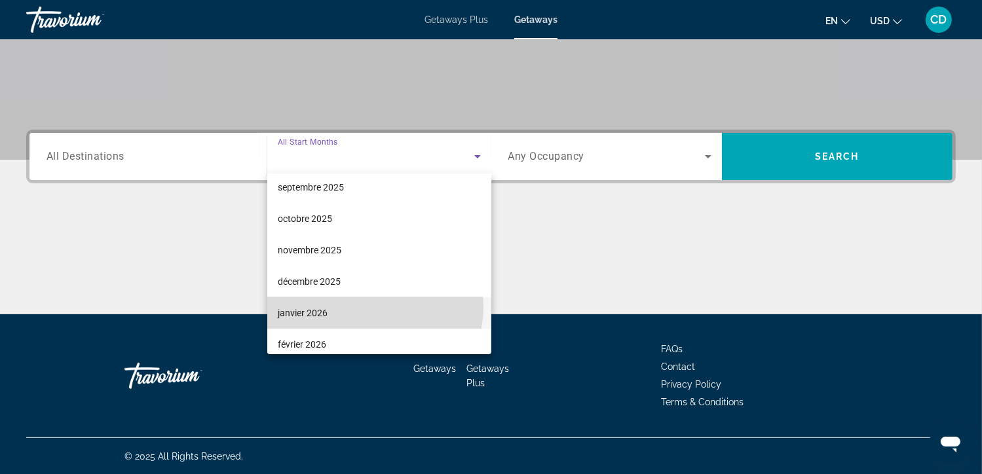
click at [370, 307] on mat-option "janvier 2026" at bounding box center [379, 313] width 224 height 31
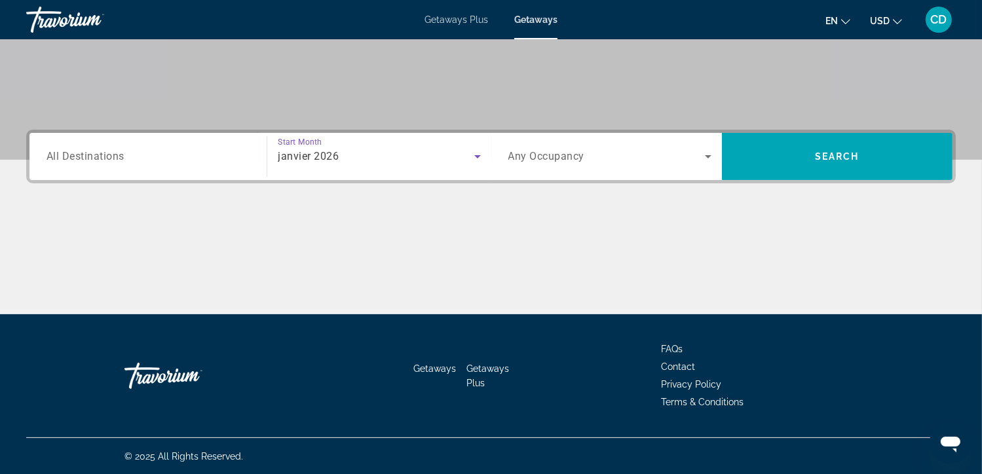
click at [126, 142] on div "Search widget" at bounding box center [148, 156] width 203 height 37
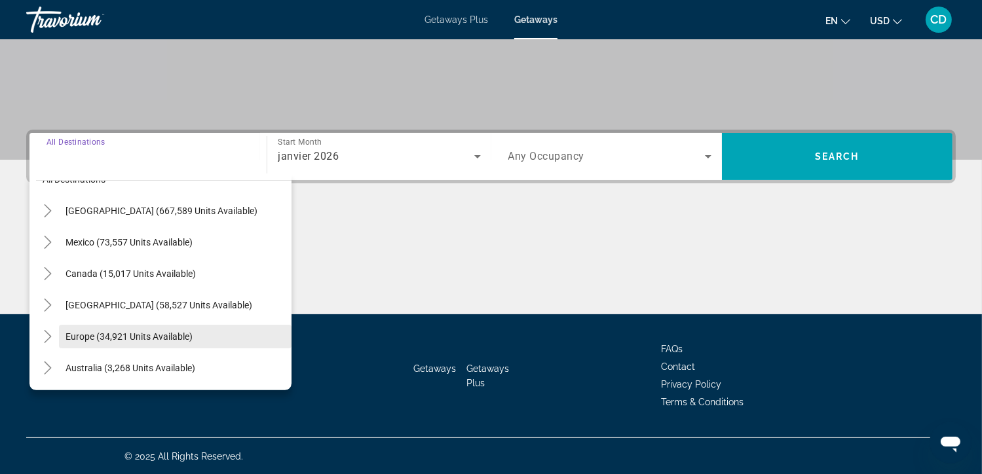
scroll to position [16, 0]
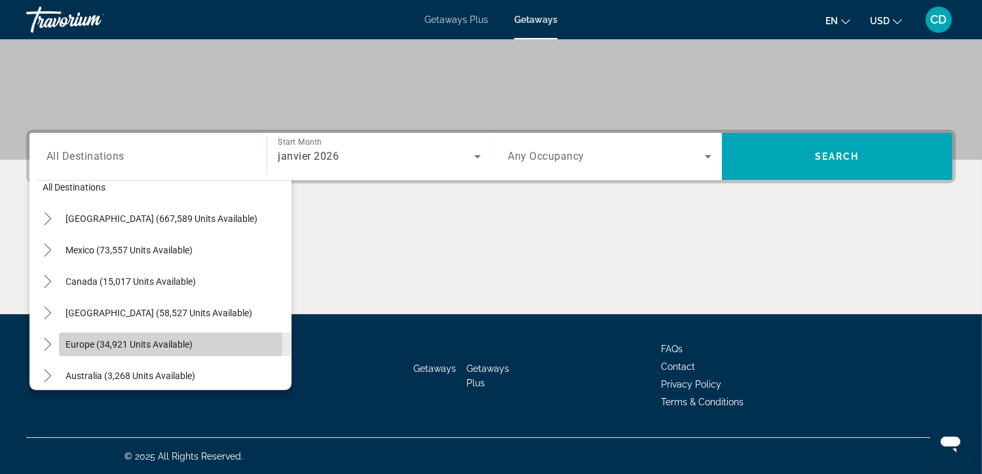
click at [142, 343] on span "Europe (34,921 units available)" at bounding box center [129, 344] width 127 height 10
type input "**********"
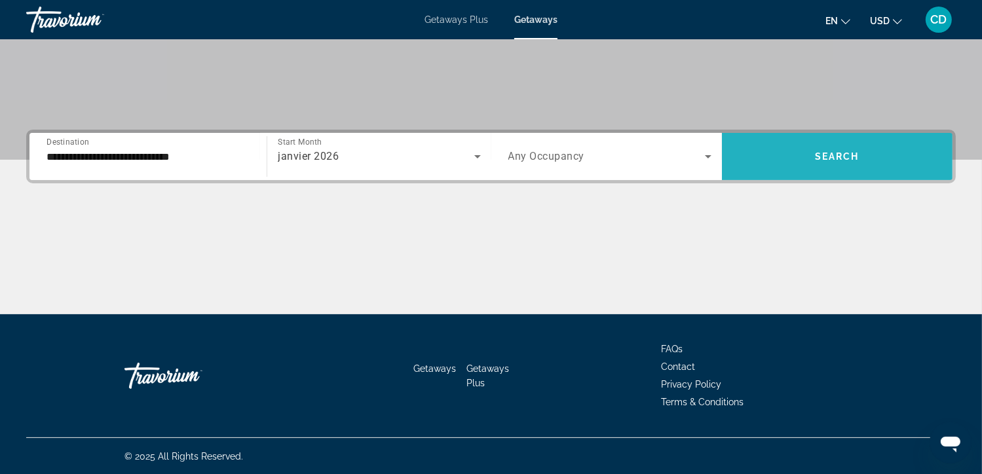
click at [807, 149] on span "Search widget" at bounding box center [837, 156] width 231 height 31
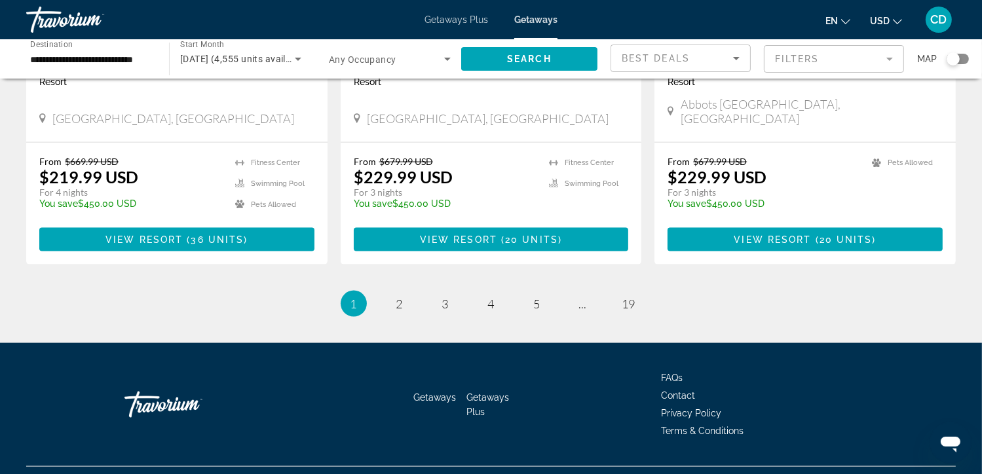
scroll to position [1661, 0]
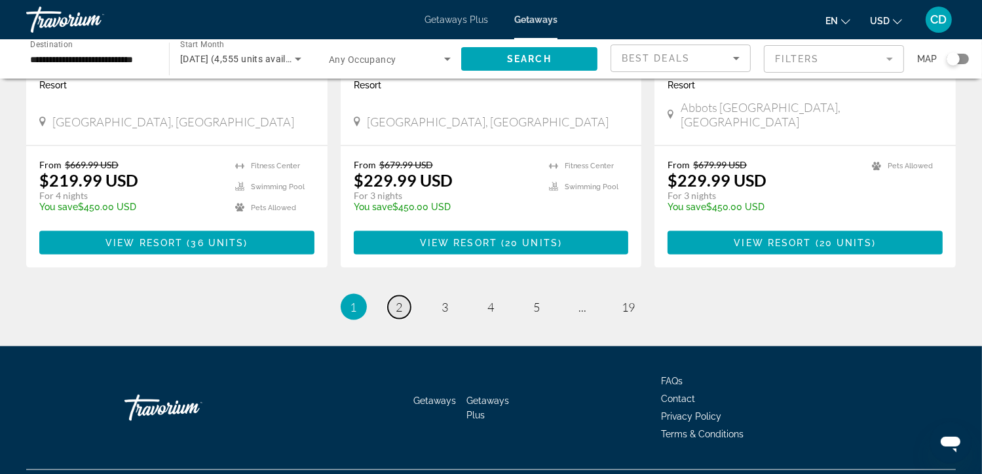
click at [393, 296] on link "page 2" at bounding box center [399, 307] width 23 height 23
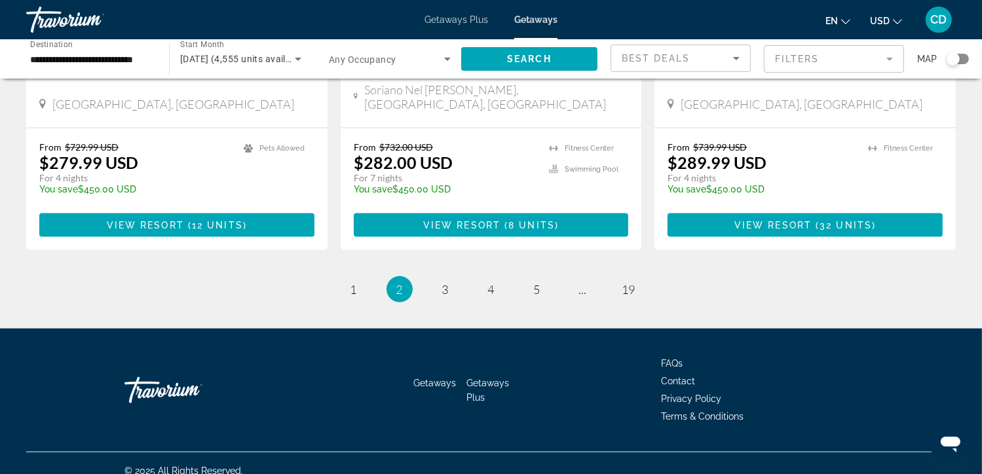
scroll to position [1665, 0]
click at [448, 282] on span "3" at bounding box center [445, 289] width 7 height 14
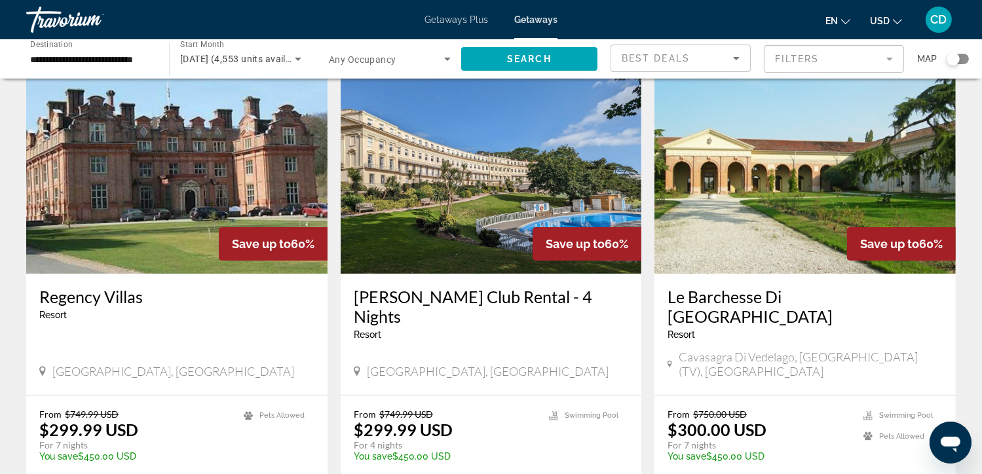
scroll to position [60, 0]
click at [181, 247] on img "Main content" at bounding box center [176, 169] width 301 height 210
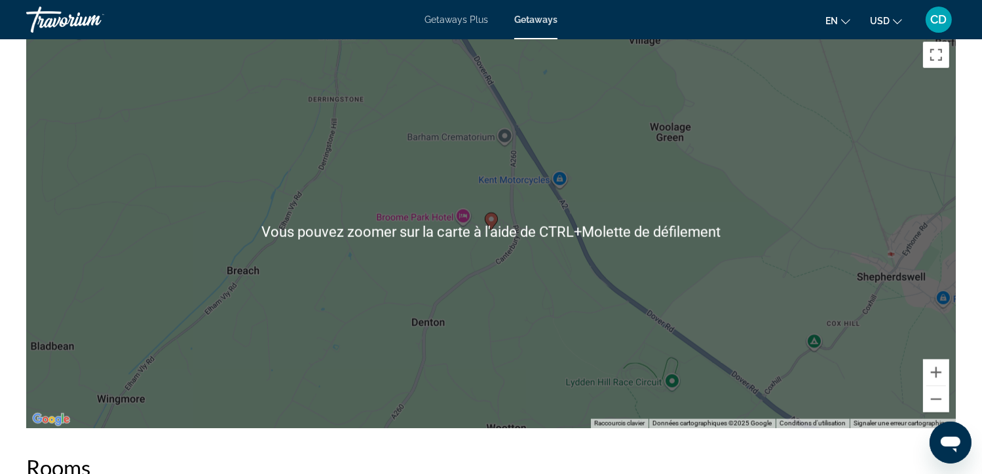
scroll to position [1526, 0]
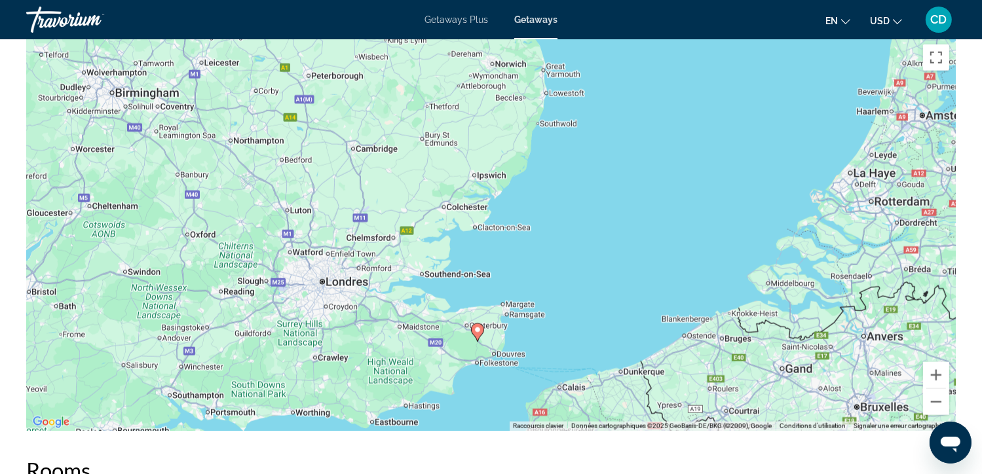
click at [852, 18] on ul "en English Español Français Italiano Português русский USD USD ($) MXN (Mex$) C…" at bounding box center [874, 19] width 96 height 21
click at [843, 18] on icon "Change language" at bounding box center [845, 21] width 9 height 9
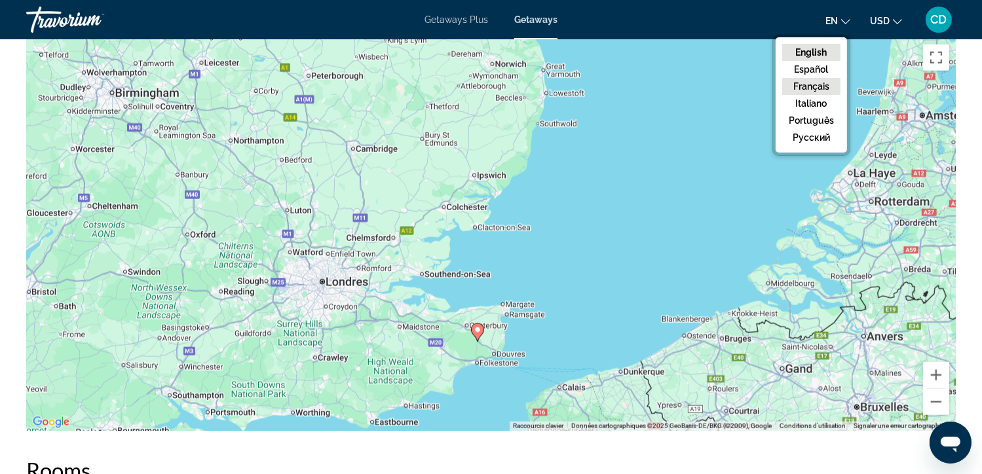
click at [823, 86] on button "Français" at bounding box center [812, 86] width 58 height 17
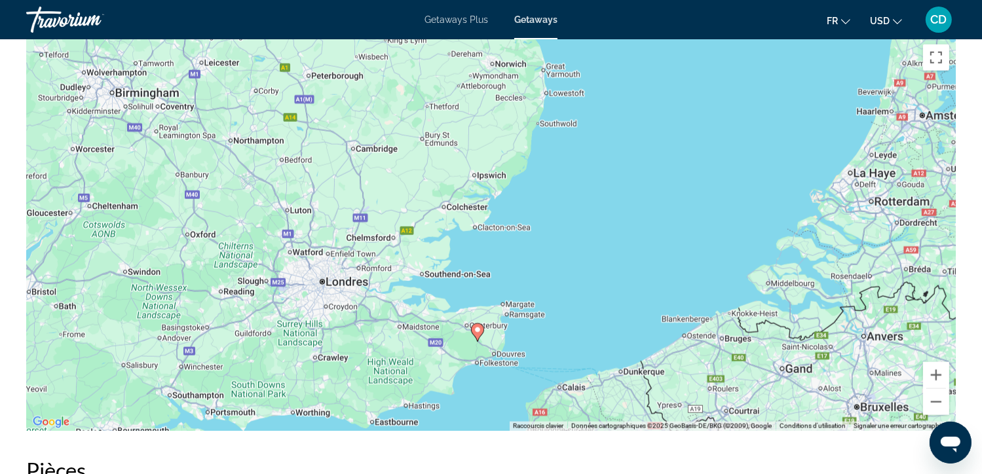
click at [545, 24] on span "Getaways" at bounding box center [535, 19] width 43 height 10
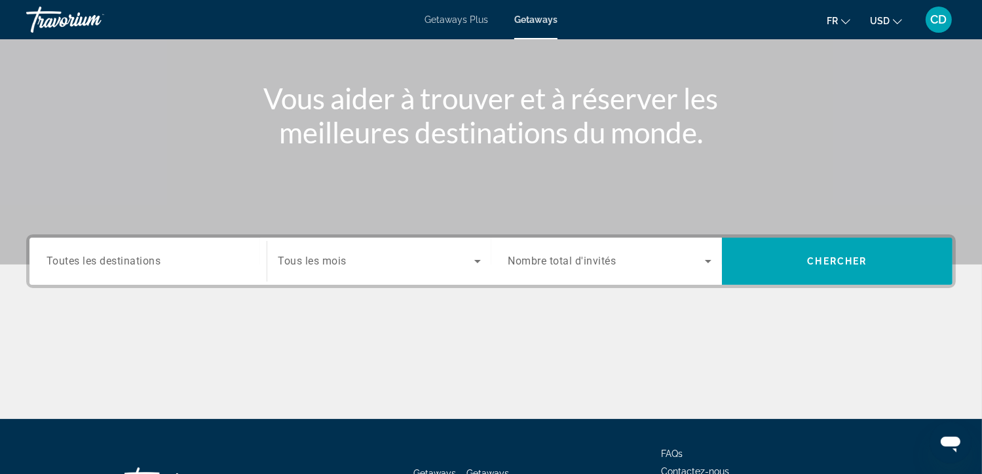
click at [220, 276] on div "Search widget" at bounding box center [148, 261] width 203 height 37
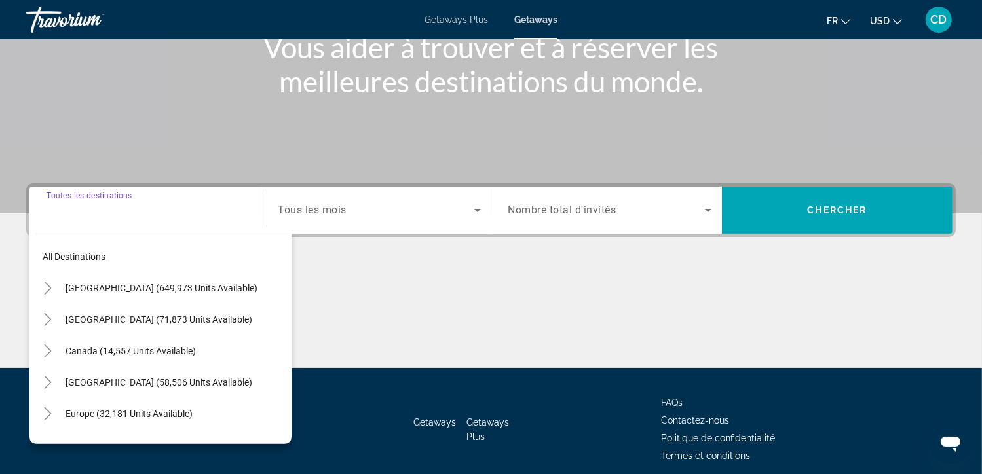
scroll to position [233, 0]
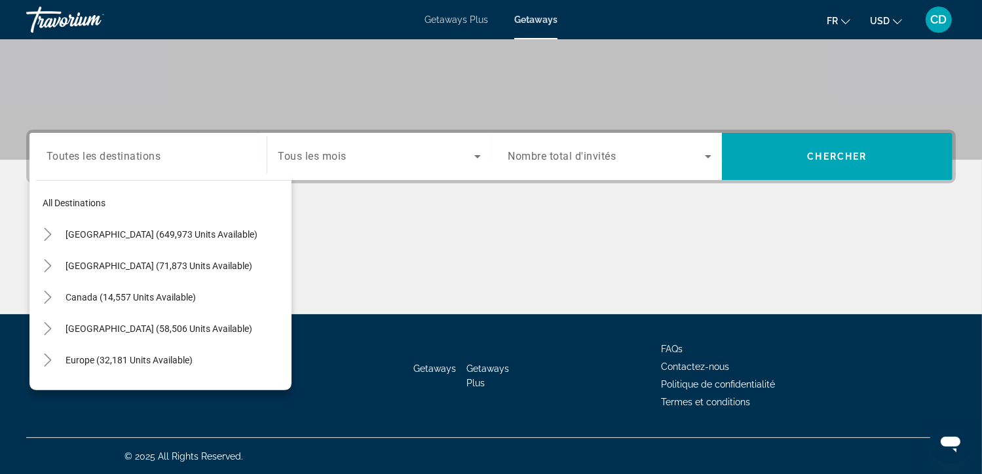
click at [172, 171] on div "Search widget" at bounding box center [148, 156] width 203 height 37
click at [136, 149] on input "Destination Toutes les destinations" at bounding box center [148, 157] width 203 height 16
click at [128, 144] on div "Destination Toutes les destinations" at bounding box center [148, 156] width 203 height 37
click at [47, 362] on icon "Toggle Europe (32,181 units available)" at bounding box center [47, 360] width 7 height 13
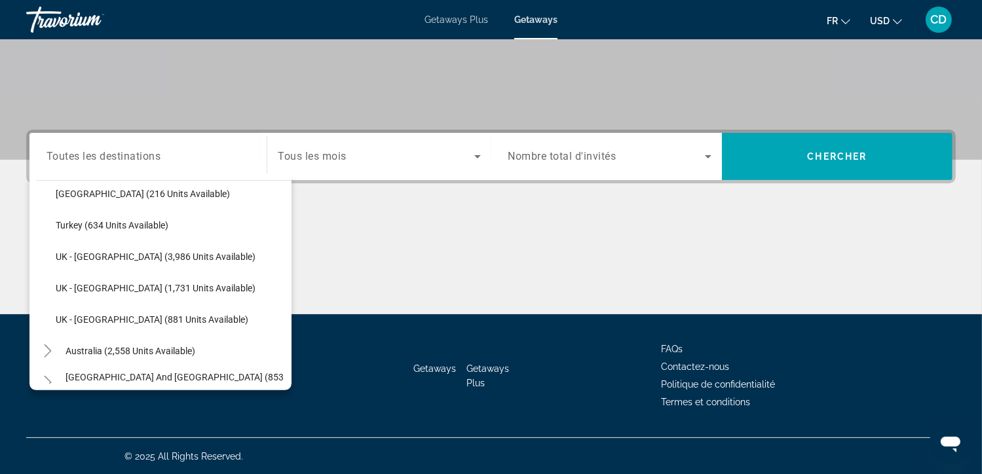
scroll to position [825, 0]
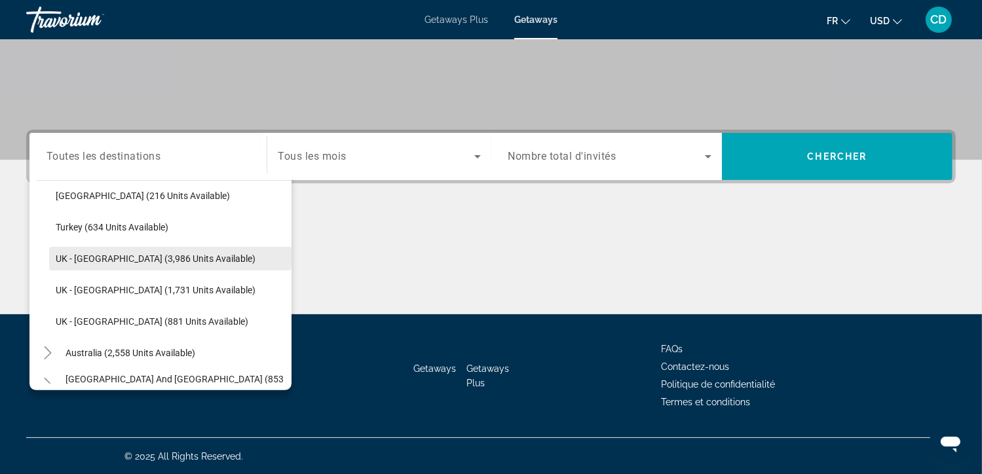
click at [102, 260] on span "UK - [GEOGRAPHIC_DATA] (3,986 units available)" at bounding box center [156, 259] width 200 height 10
type input "**********"
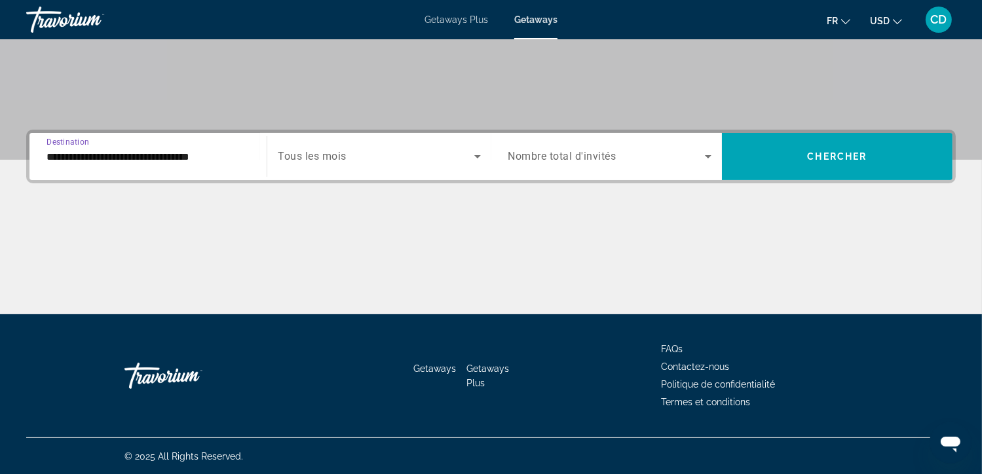
click at [642, 138] on div "Search widget" at bounding box center [610, 156] width 203 height 37
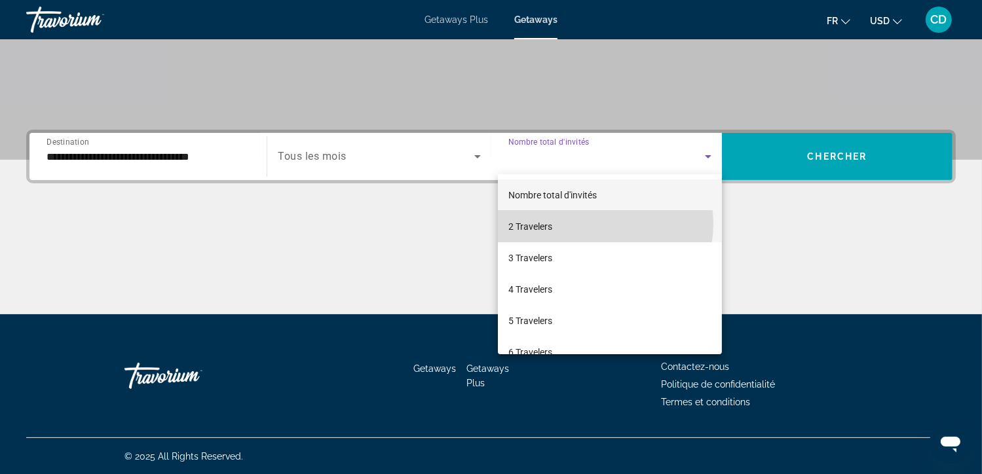
click at [600, 224] on mat-option "2 Travelers" at bounding box center [610, 226] width 224 height 31
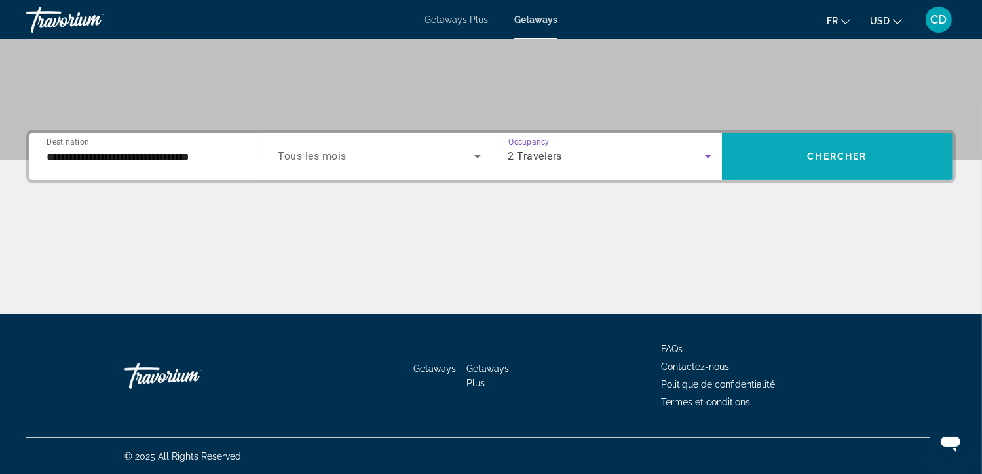
click at [784, 162] on span "Search widget" at bounding box center [837, 156] width 231 height 31
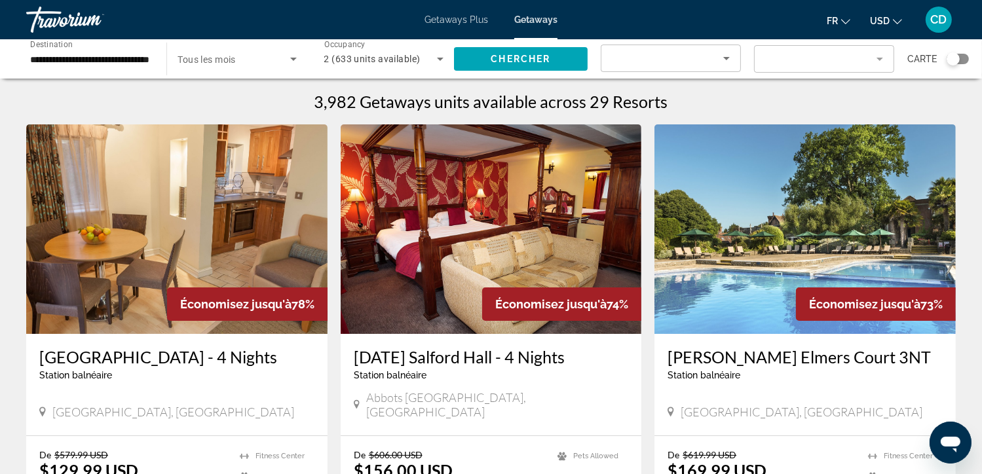
click at [961, 60] on div "Search widget" at bounding box center [958, 59] width 22 height 10
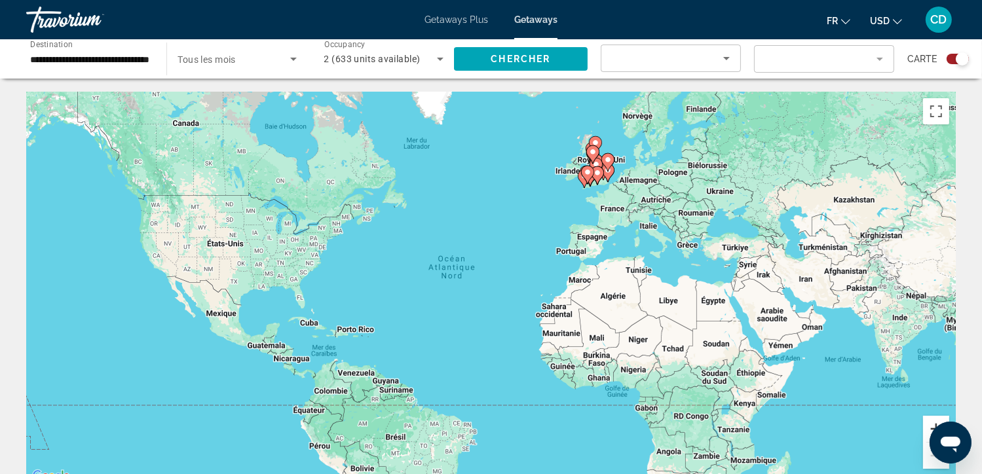
click at [924, 421] on button "Zoom avant" at bounding box center [936, 429] width 26 height 26
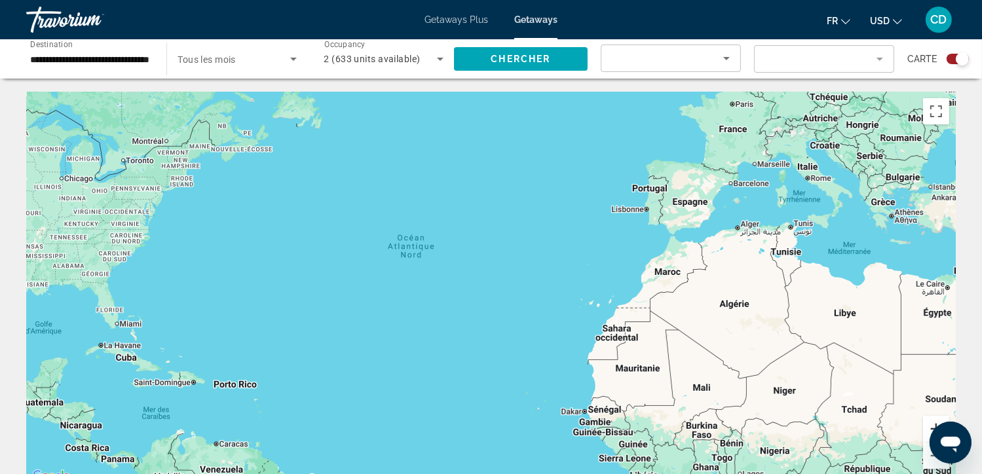
click at [924, 421] on button "Zoom avant" at bounding box center [936, 429] width 26 height 26
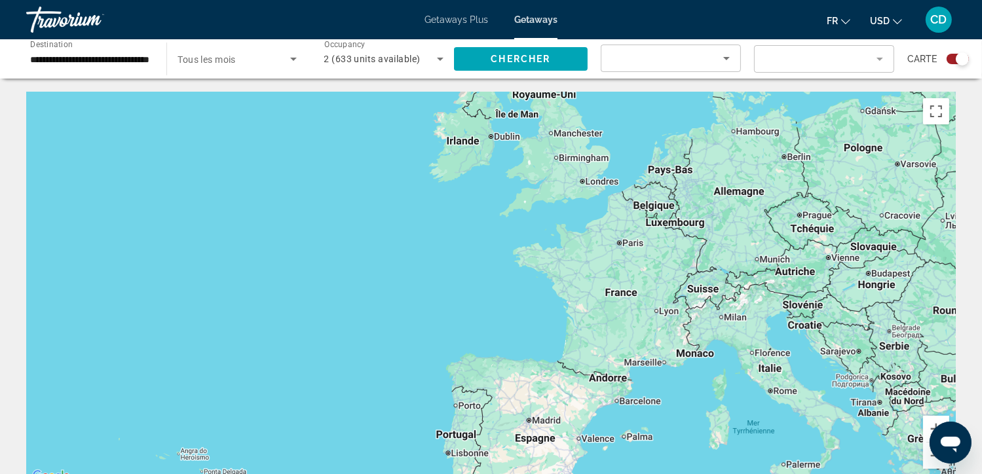
drag, startPoint x: 710, startPoint y: 180, endPoint x: 351, endPoint y: 505, distance: 483.9
click at [351, 474] on html "**********" at bounding box center [491, 237] width 982 height 474
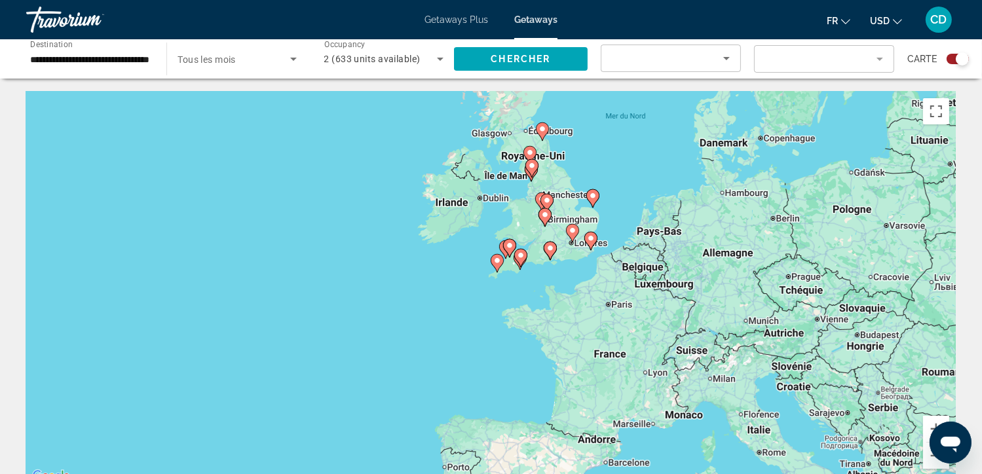
drag, startPoint x: 603, startPoint y: 254, endPoint x: 590, endPoint y: 319, distance: 65.4
click at [590, 319] on div "Pour activer le glissement avec le clavier, appuyez sur Alt+Entrée. Une fois ce…" at bounding box center [491, 288] width 930 height 393
click at [575, 234] on image "Main content" at bounding box center [573, 231] width 8 height 8
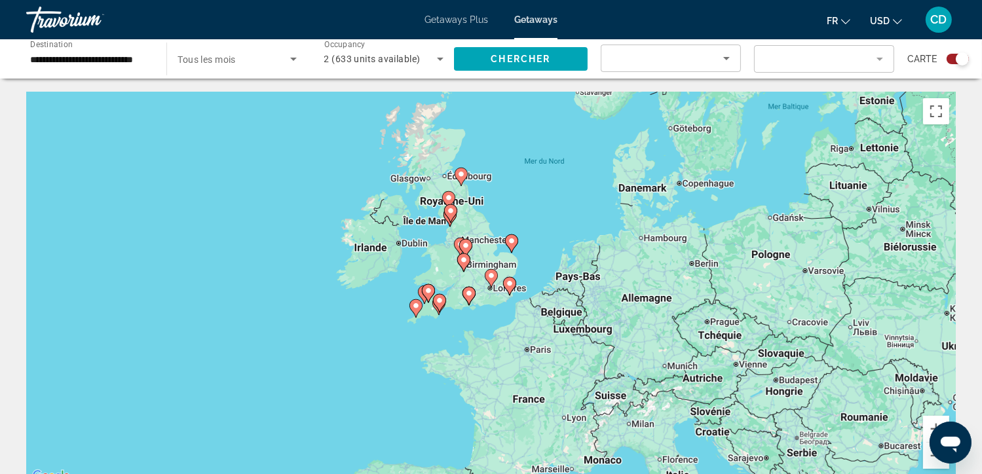
click at [493, 277] on image "Main content" at bounding box center [492, 276] width 8 height 8
type input "**********"
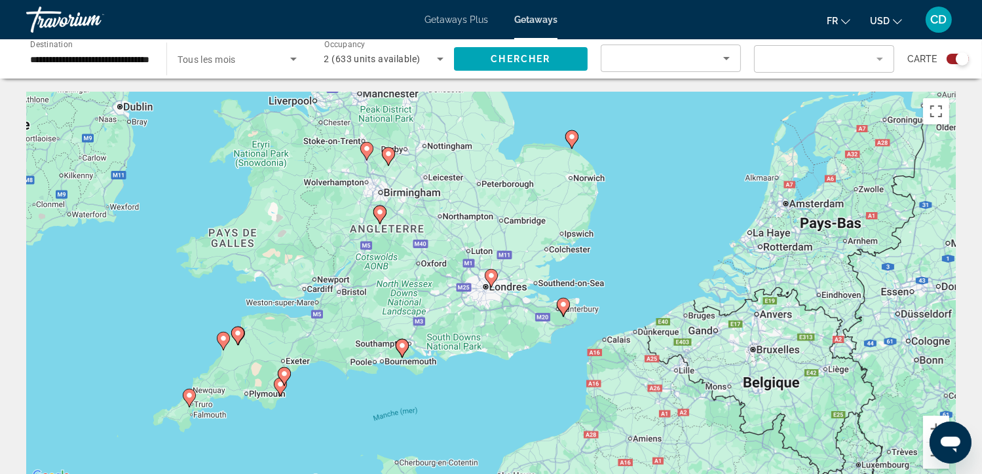
click at [492, 276] on image "Main content" at bounding box center [492, 276] width 8 height 8
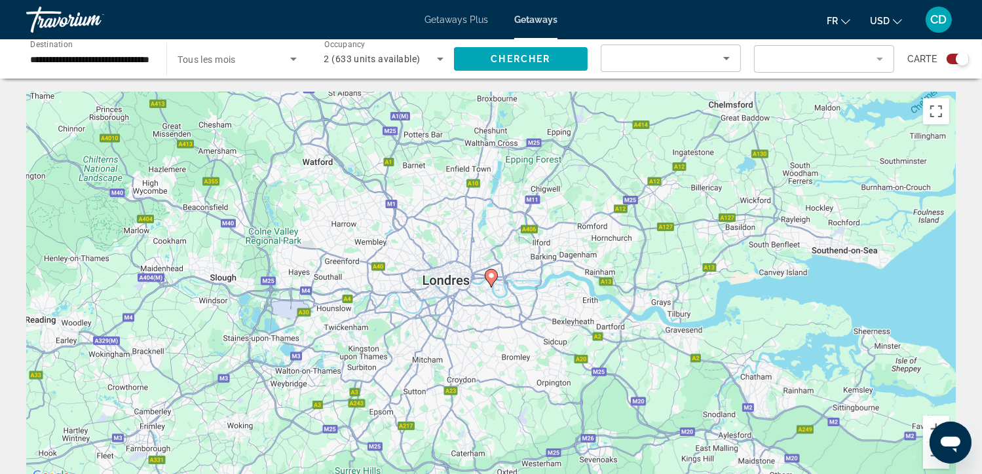
click at [492, 277] on image "Main content" at bounding box center [492, 276] width 8 height 8
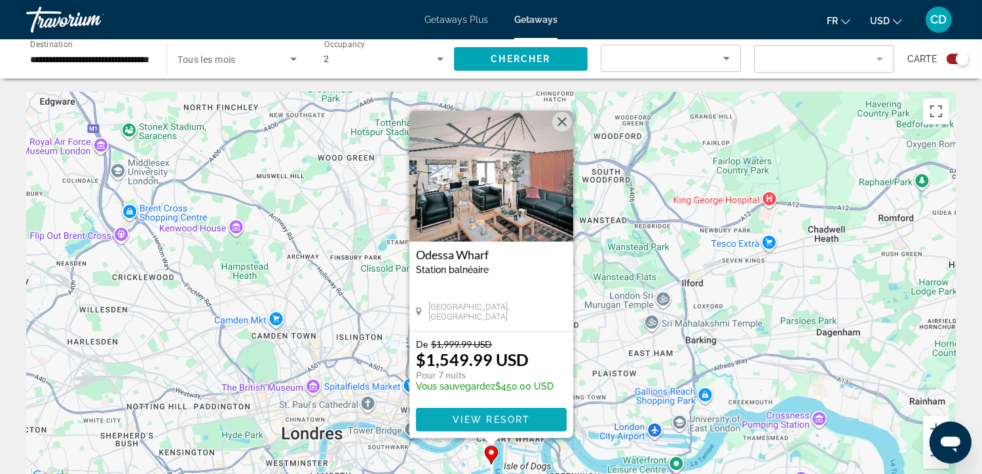
click at [457, 423] on span "View Resort" at bounding box center [490, 420] width 77 height 10
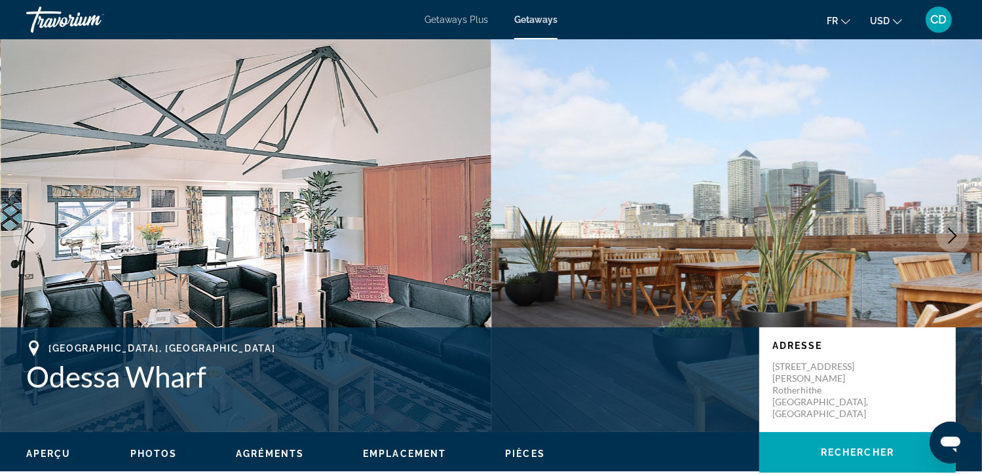
click at [543, 24] on span "Getaways" at bounding box center [535, 19] width 43 height 10
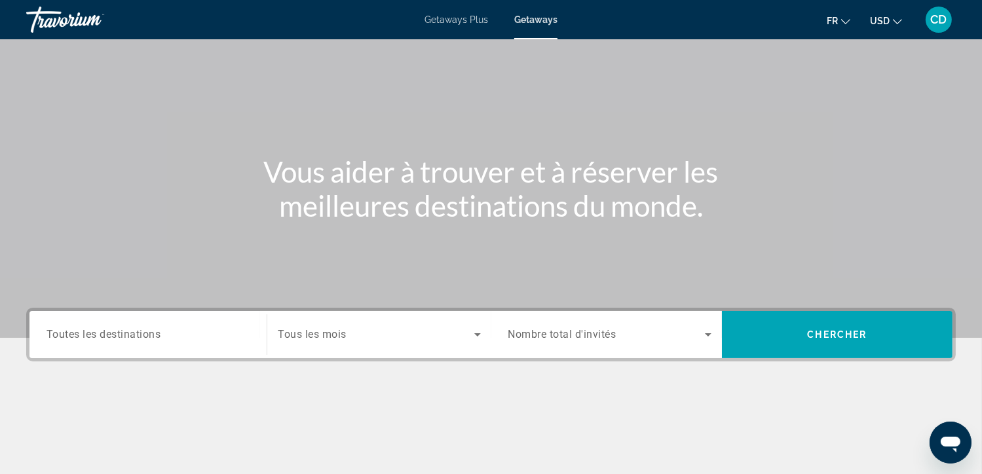
click at [326, 329] on span "Tous les mois" at bounding box center [312, 335] width 69 height 12
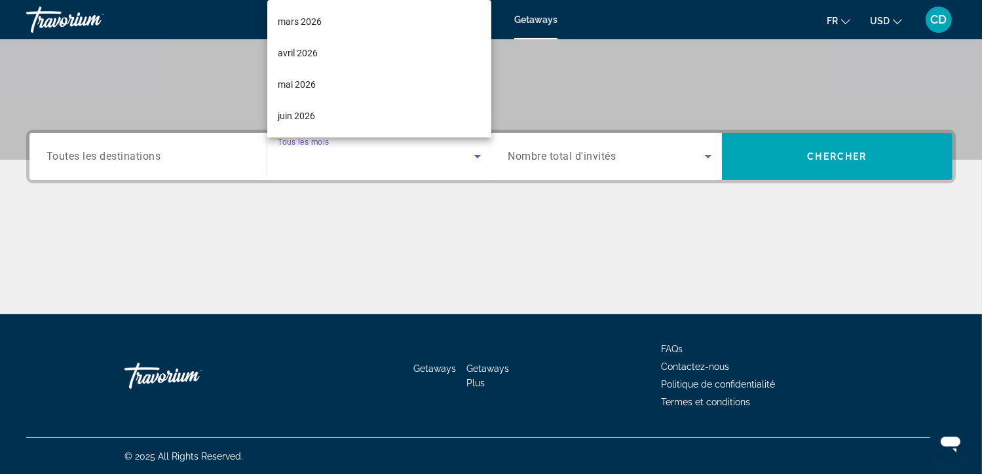
scroll to position [223, 0]
click at [353, 82] on mat-option "mai 2026" at bounding box center [379, 81] width 224 height 31
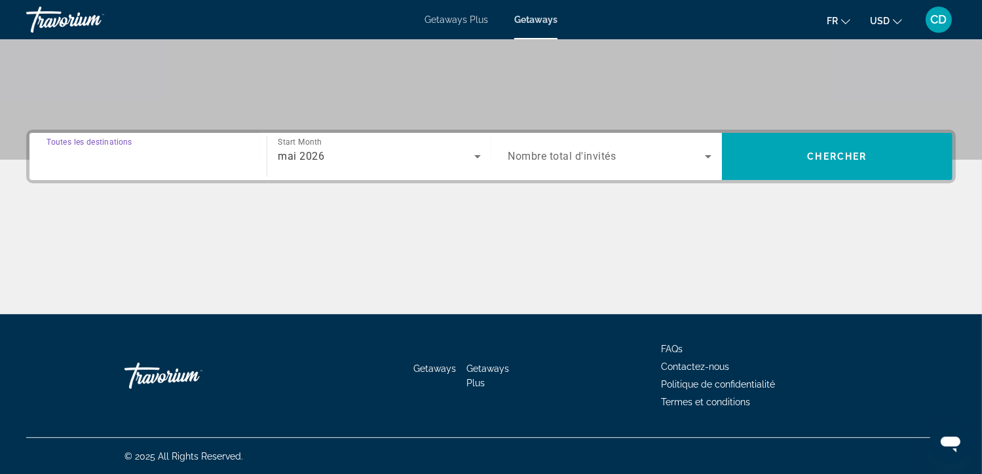
click at [203, 157] on input "Destination Toutes les destinations" at bounding box center [148, 157] width 203 height 16
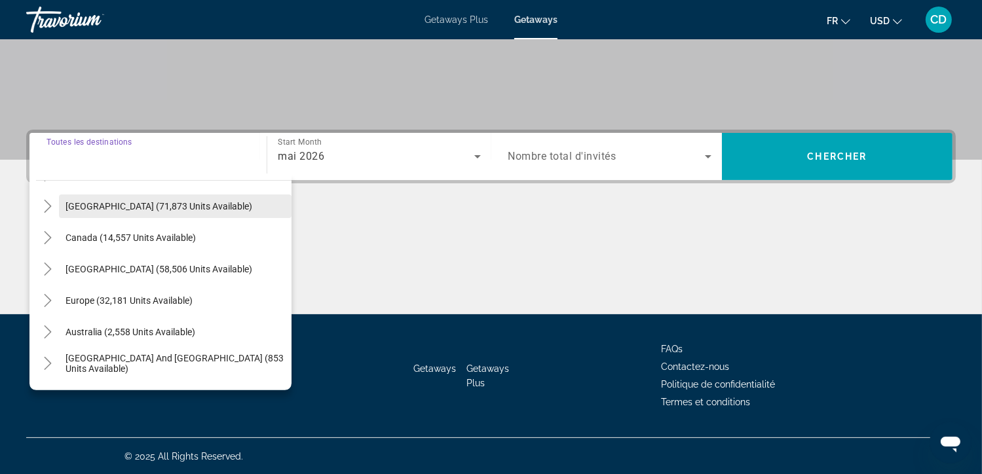
scroll to position [58, 0]
click at [46, 301] on icon "Toggle Europe (32,181 units available)" at bounding box center [47, 302] width 13 height 13
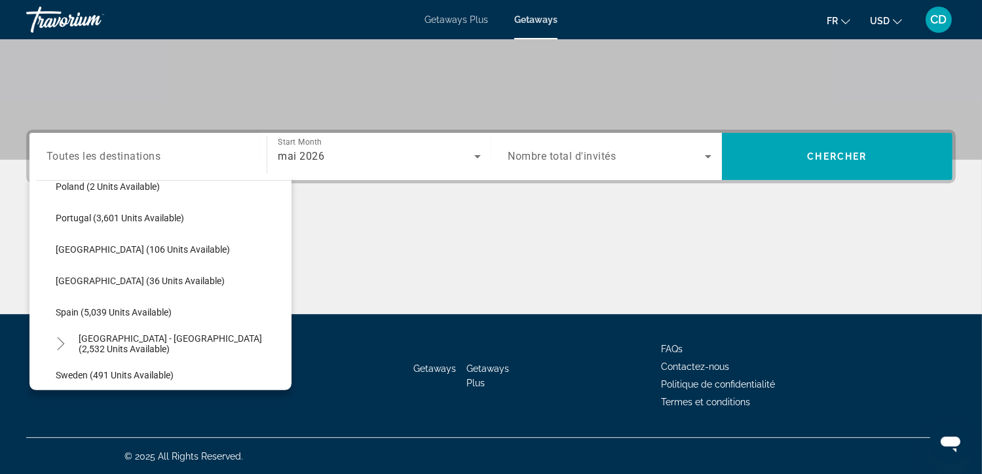
scroll to position [610, 0]
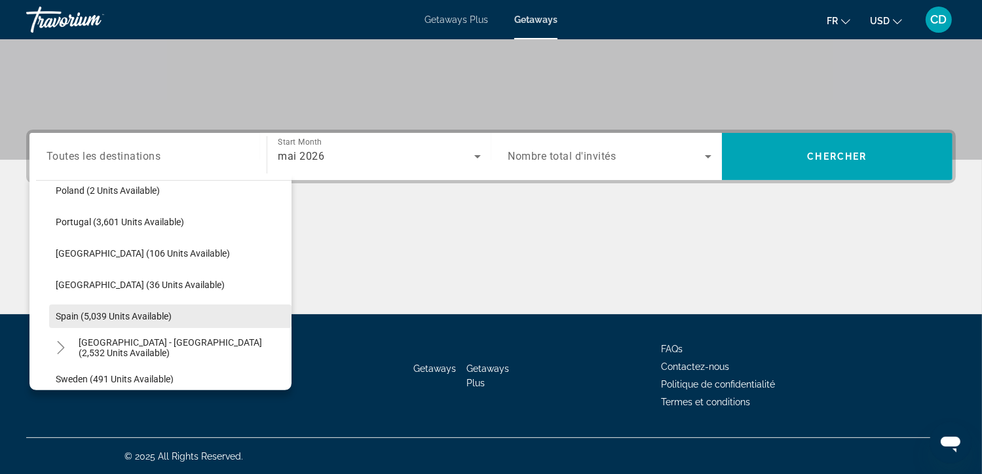
click at [96, 322] on span "Search widget" at bounding box center [170, 316] width 242 height 31
type input "**********"
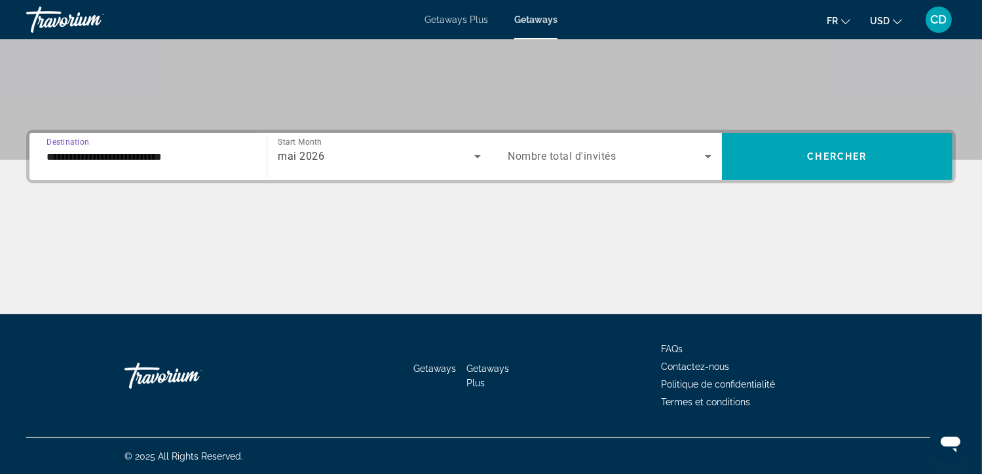
click at [632, 164] on div "Search widget" at bounding box center [610, 156] width 203 height 37
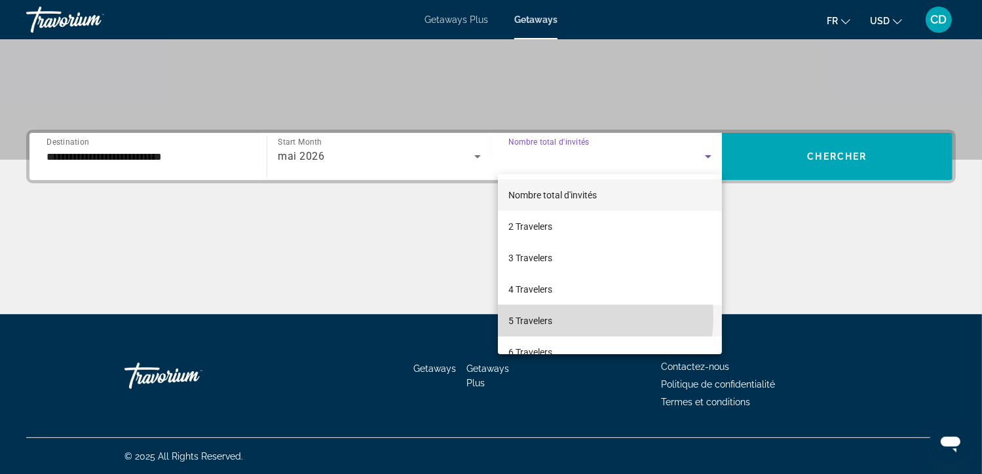
click at [560, 316] on mat-option "5 Travelers" at bounding box center [610, 320] width 224 height 31
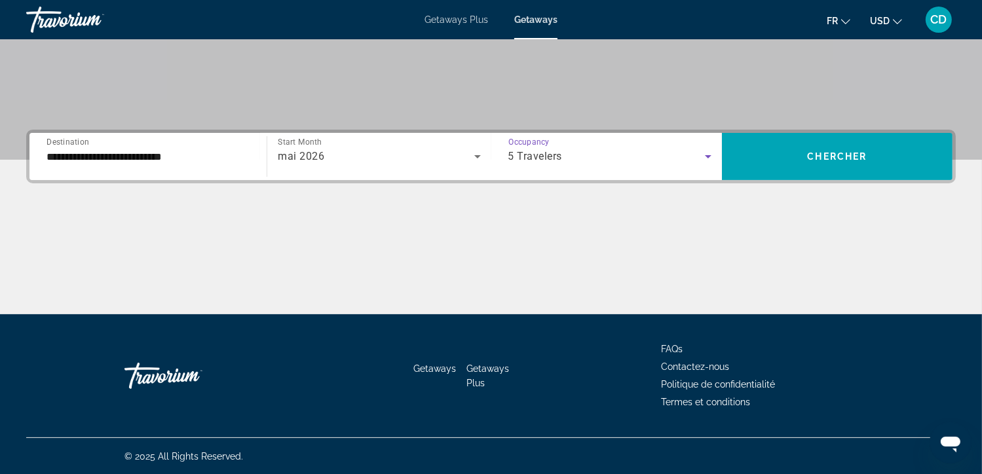
click at [828, 130] on div "**********" at bounding box center [491, 157] width 930 height 54
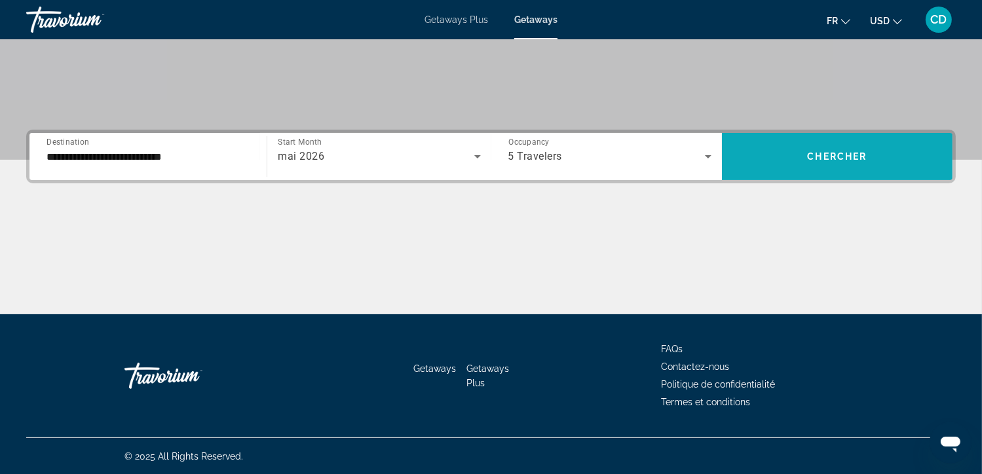
click at [832, 145] on span "Search widget" at bounding box center [837, 156] width 231 height 31
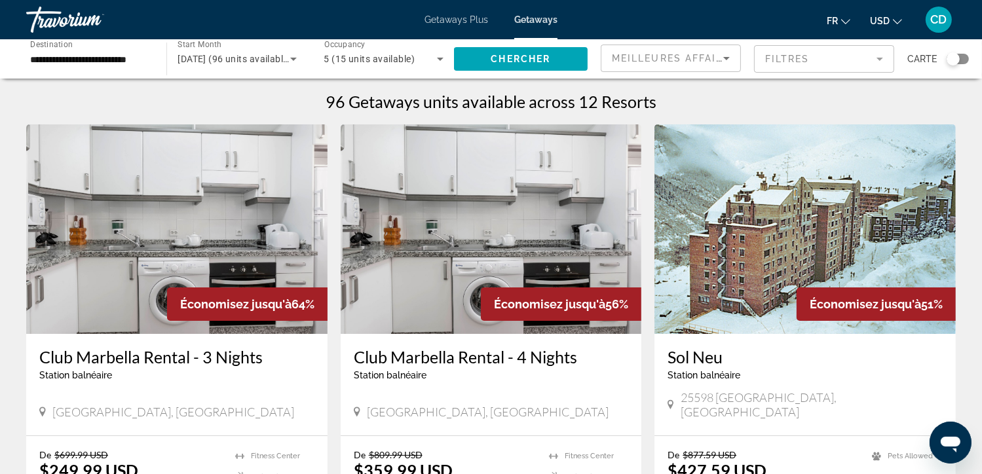
click at [957, 58] on div "Search widget" at bounding box center [953, 58] width 13 height 13
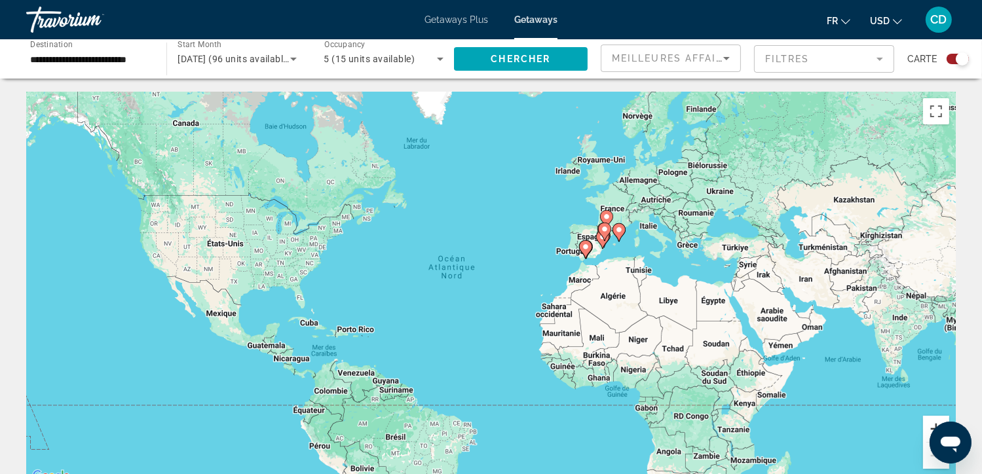
click at [929, 430] on button "Zoom avant" at bounding box center [936, 429] width 26 height 26
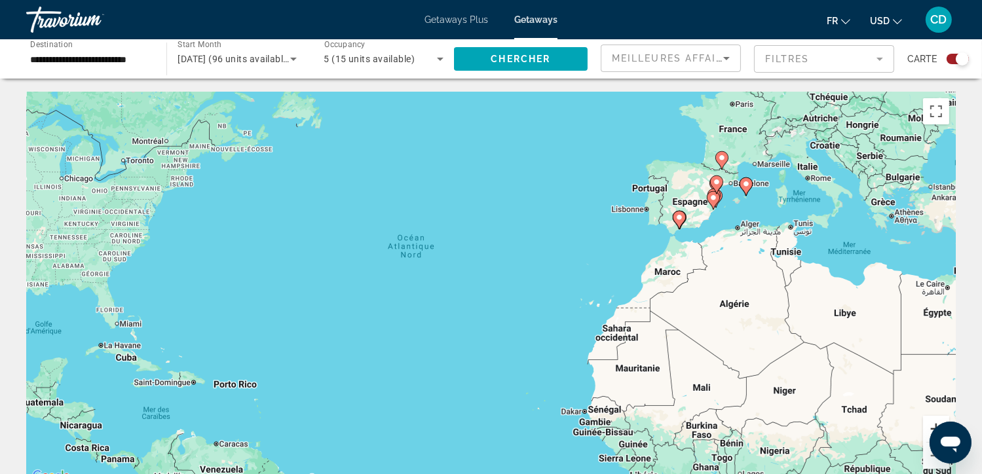
click at [928, 421] on button "Zoom avant" at bounding box center [936, 429] width 26 height 26
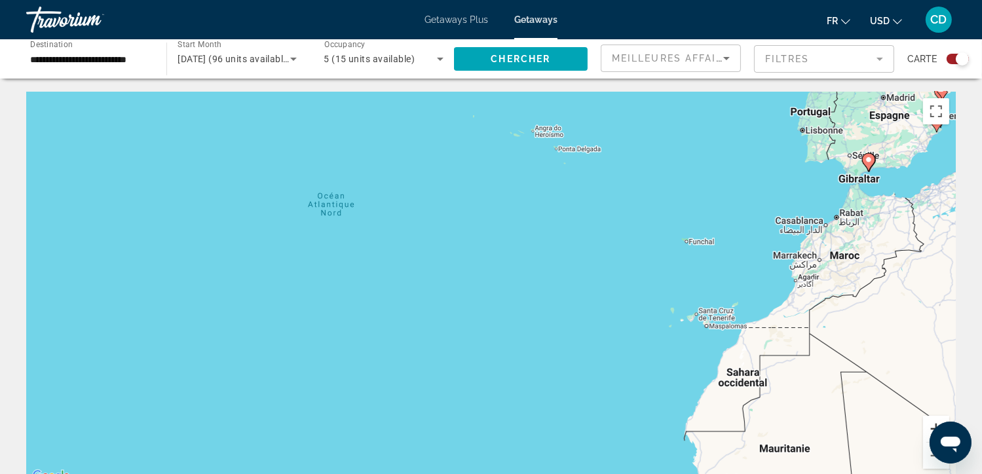
click at [928, 421] on button "Zoom avant" at bounding box center [936, 429] width 26 height 26
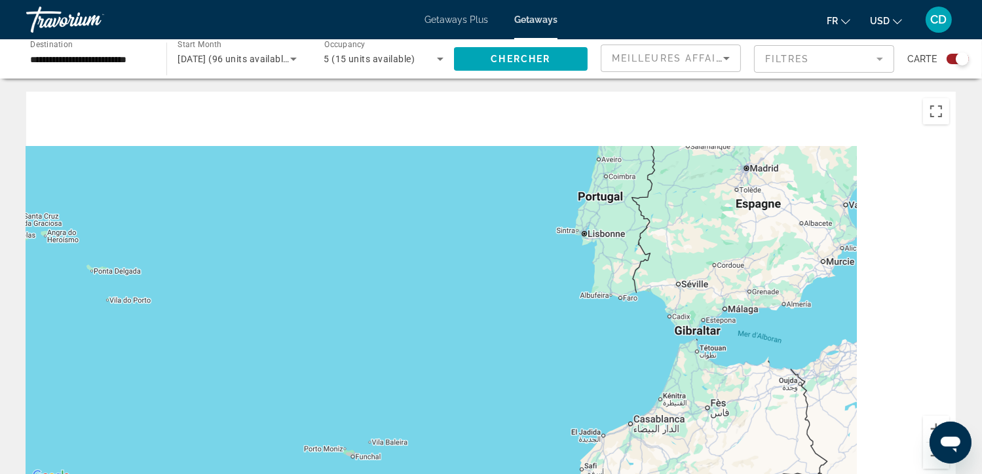
drag, startPoint x: 813, startPoint y: 241, endPoint x: 262, endPoint y: 505, distance: 610.6
click at [262, 474] on html "**********" at bounding box center [491, 237] width 982 height 474
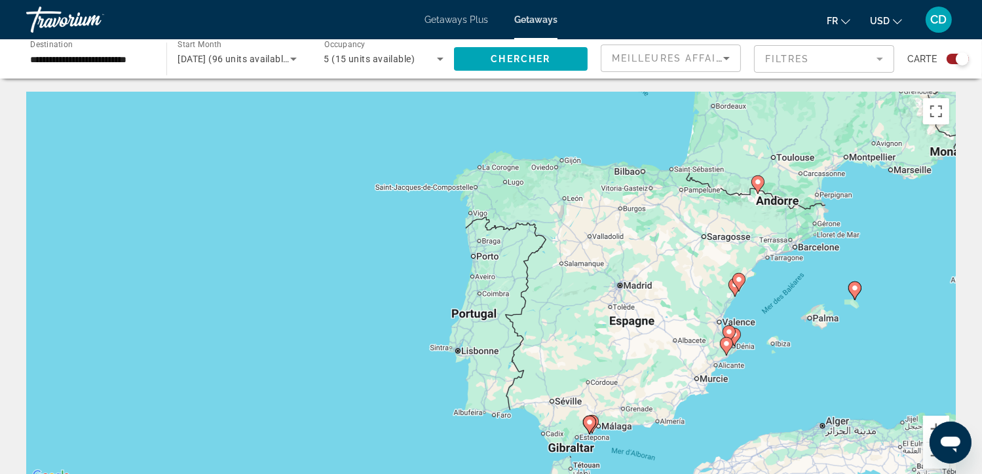
drag, startPoint x: 594, startPoint y: 264, endPoint x: 484, endPoint y: 383, distance: 162.3
click at [484, 383] on div "Pour activer le glissement avec le clavier, appuyez sur Alt+Entrée. Une fois ce…" at bounding box center [491, 288] width 930 height 393
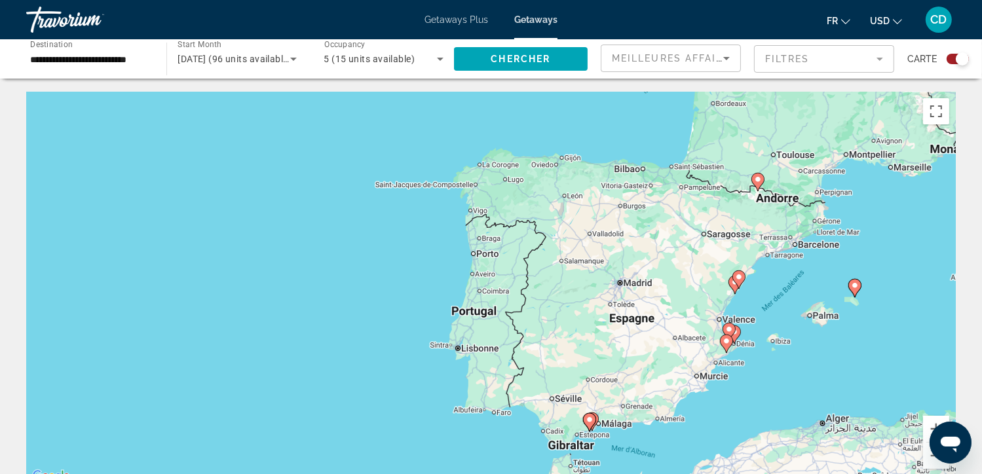
click at [855, 285] on image "Main content" at bounding box center [855, 286] width 8 height 8
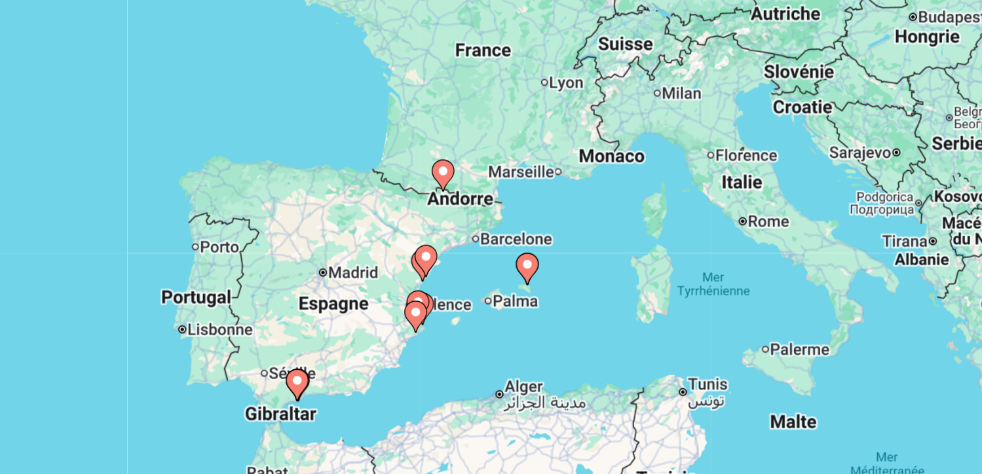
click at [489, 276] on image "Main content" at bounding box center [492, 276] width 8 height 8
type input "**********"
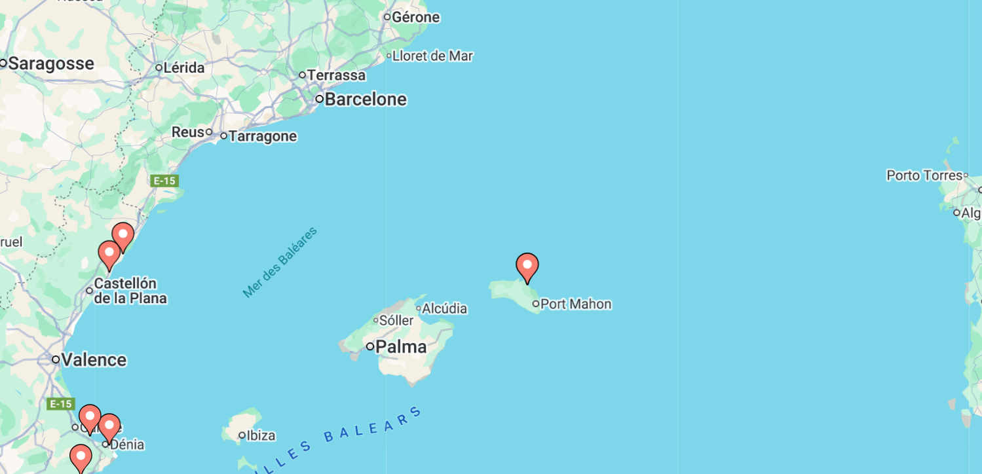
click at [489, 276] on image "Main content" at bounding box center [492, 276] width 8 height 8
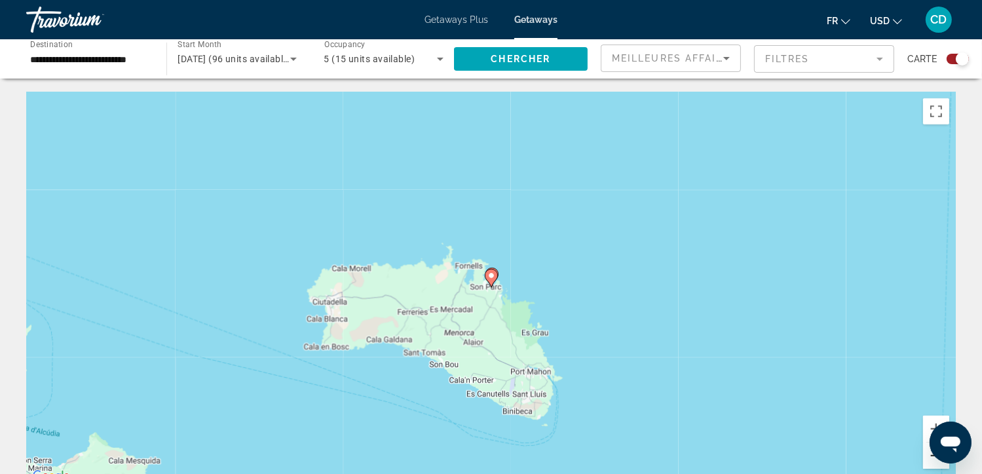
click at [933, 461] on button "Zoom arrière" at bounding box center [936, 456] width 26 height 26
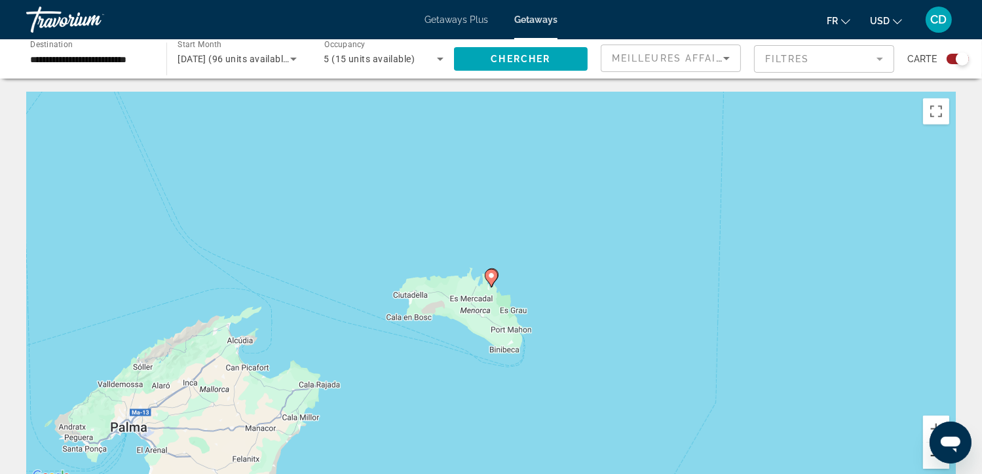
click at [933, 461] on button "Zoom arrière" at bounding box center [936, 456] width 26 height 26
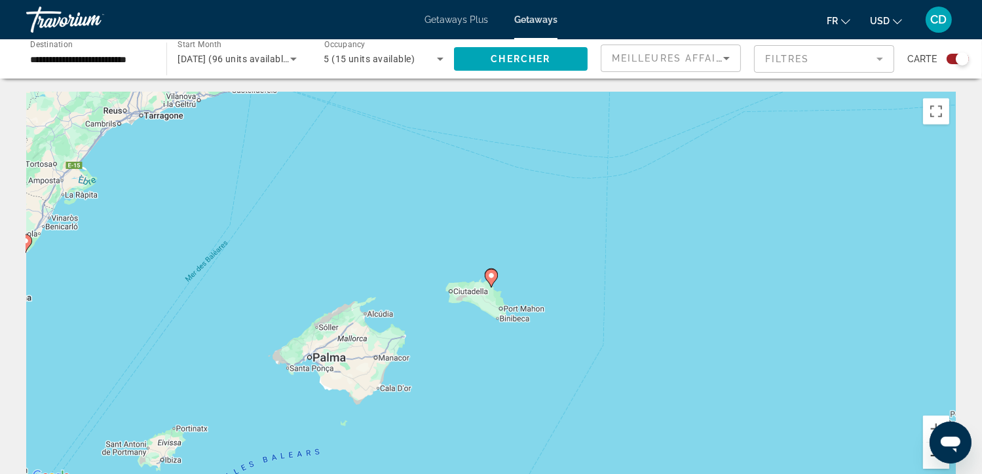
click at [933, 461] on button "Zoom arrière" at bounding box center [936, 456] width 26 height 26
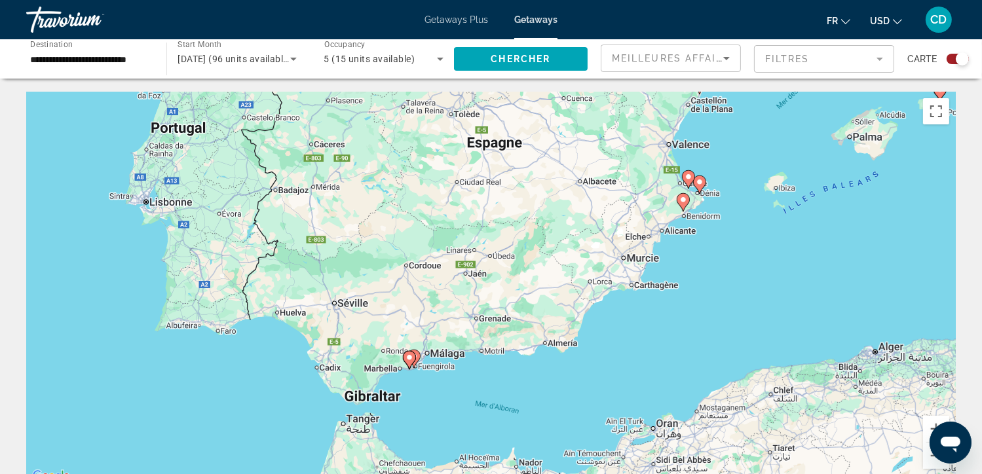
drag, startPoint x: 331, startPoint y: 345, endPoint x: 782, endPoint y: 157, distance: 488.6
click at [782, 157] on div "Pour activer le glissement avec le clavier, appuyez sur Alt+Entrée. Une fois ce…" at bounding box center [491, 288] width 930 height 393
click at [414, 355] on icon "Main content" at bounding box center [409, 360] width 12 height 17
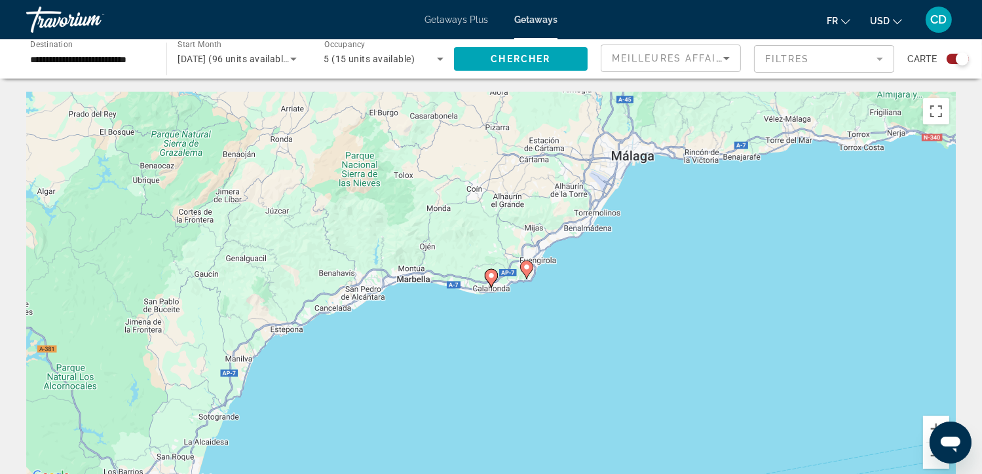
click at [490, 277] on image "Main content" at bounding box center [492, 276] width 8 height 8
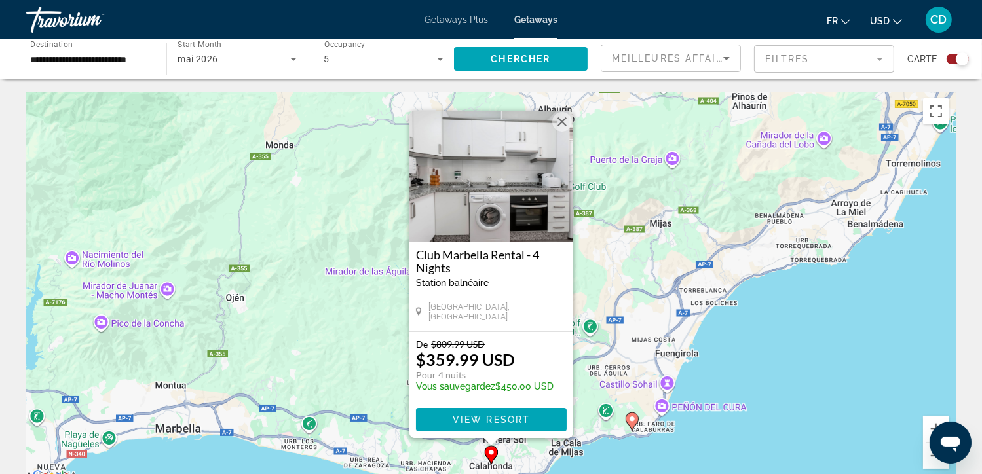
click at [633, 421] on image "Main content" at bounding box center [633, 420] width 8 height 8
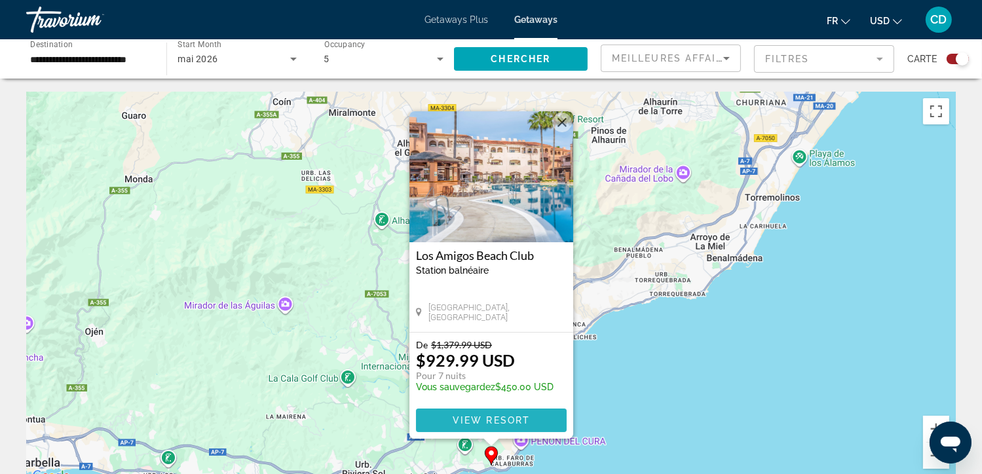
click at [523, 416] on span "View Resort" at bounding box center [490, 421] width 77 height 10
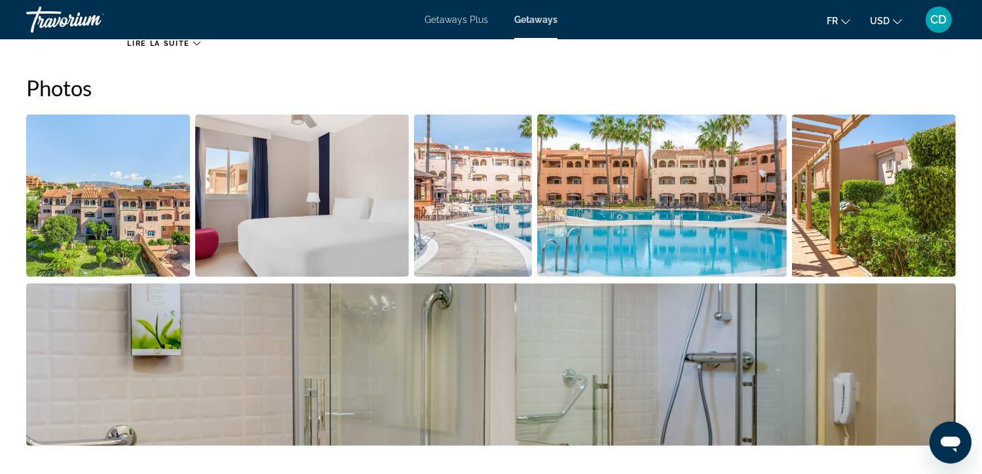
scroll to position [581, 0]
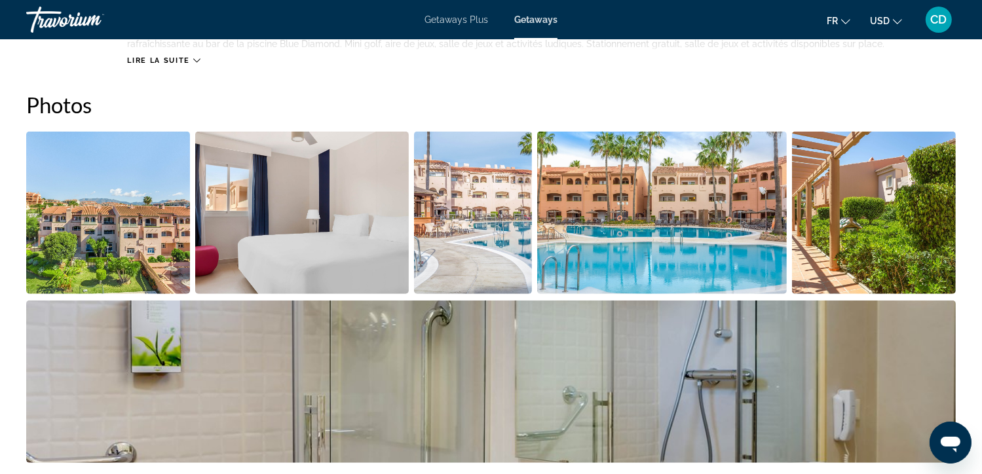
click at [530, 20] on span "Getaways" at bounding box center [535, 19] width 43 height 10
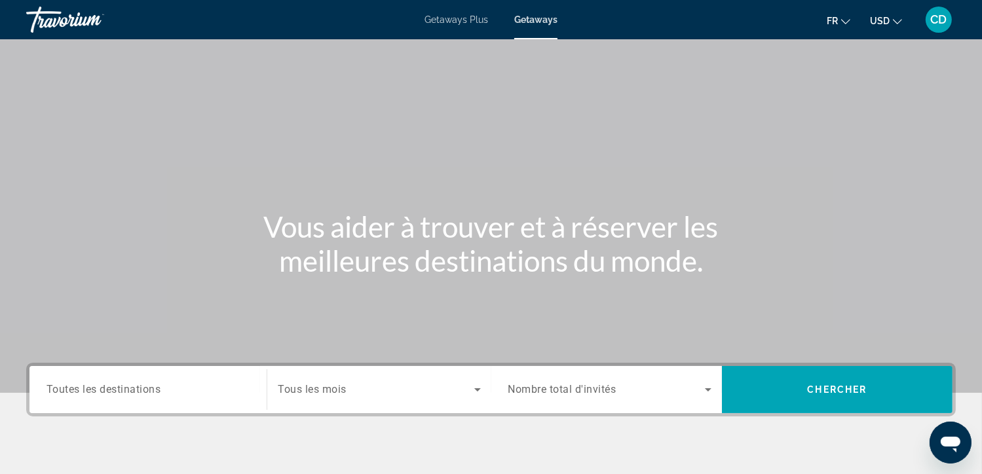
scroll to position [81, 0]
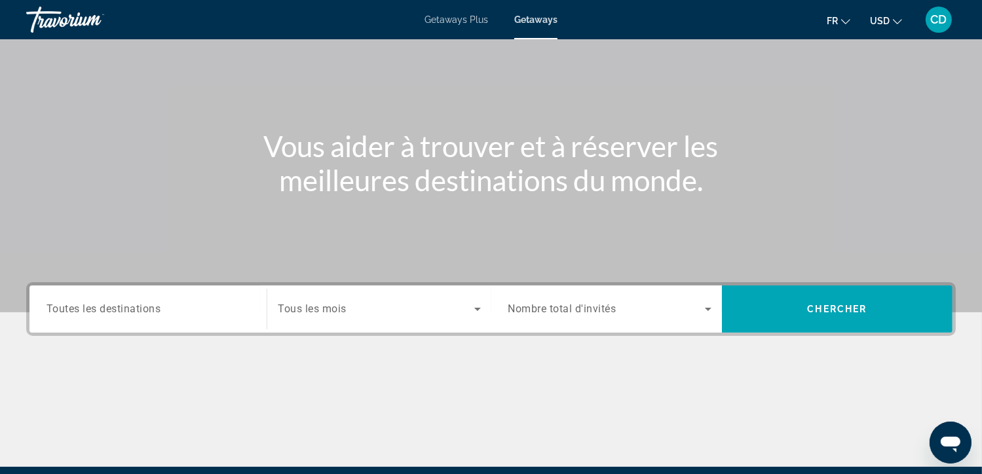
click at [186, 311] on input "Destination Toutes les destinations" at bounding box center [148, 310] width 203 height 16
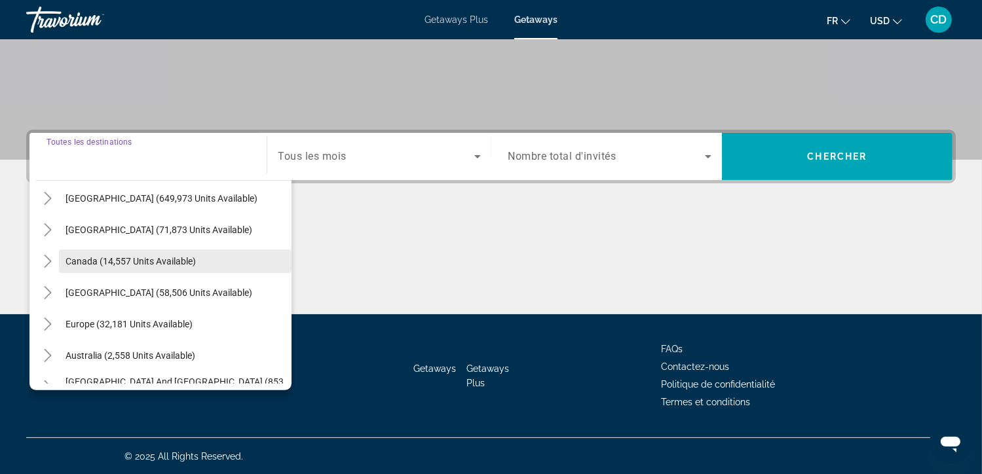
scroll to position [35, 0]
